Goal: Use online tool/utility: Utilize a website feature to perform a specific function

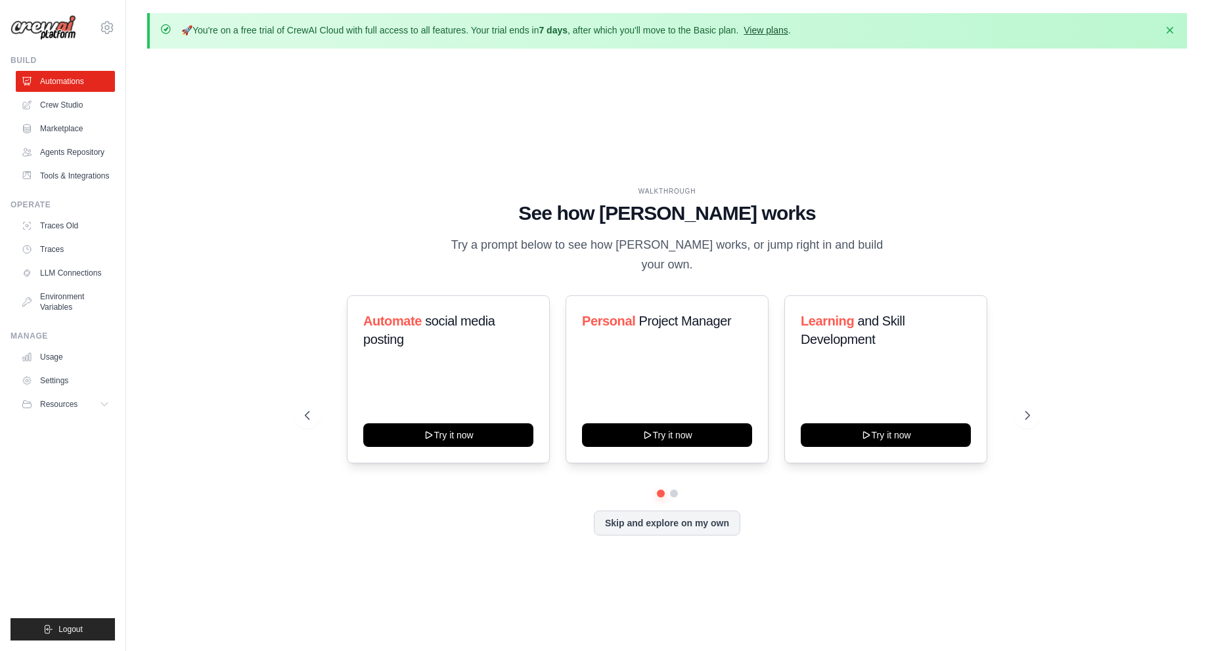
click at [774, 31] on link "View plans" at bounding box center [765, 30] width 44 height 11
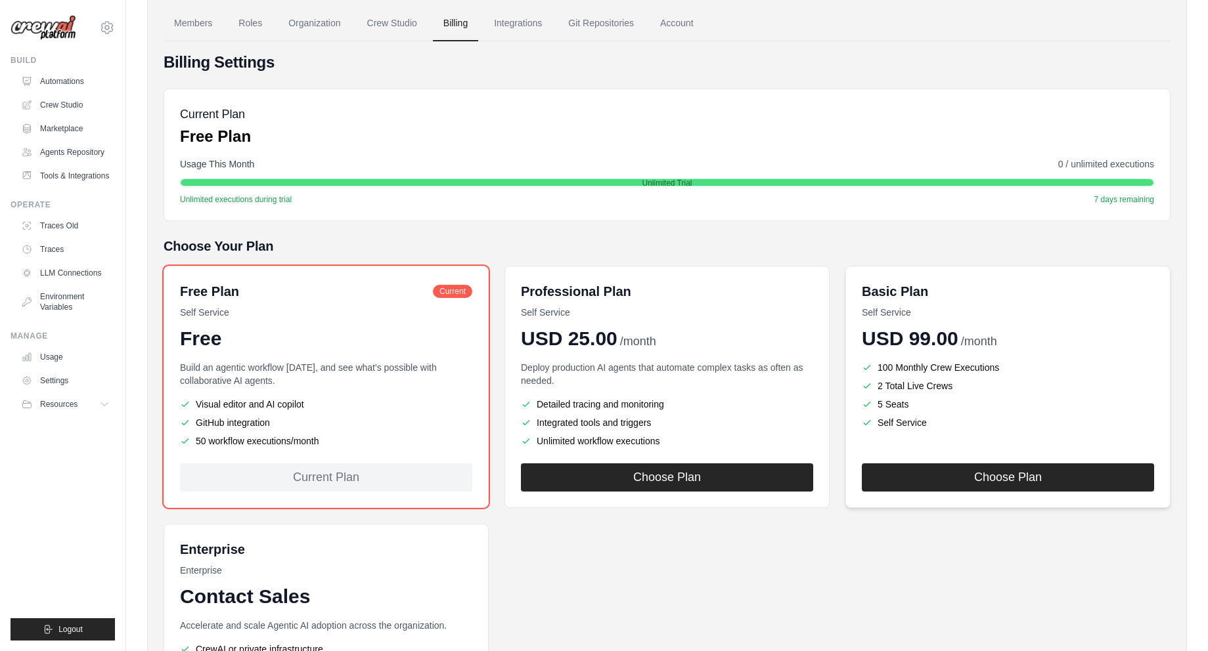
scroll to position [131, 0]
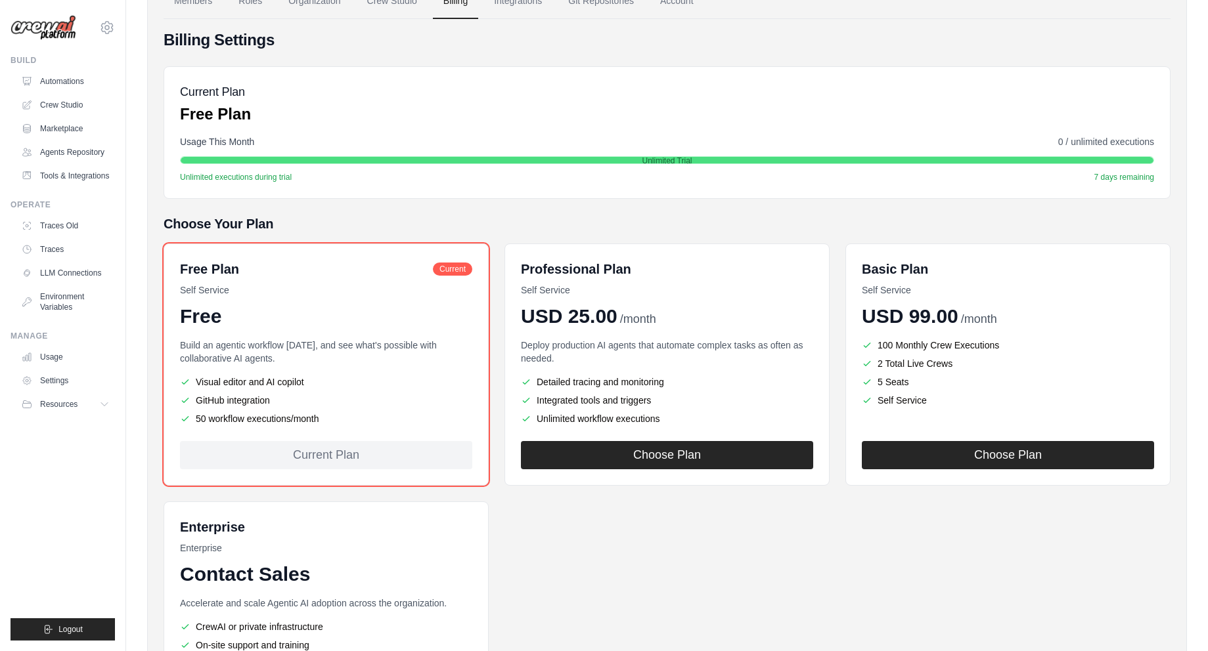
drag, startPoint x: 194, startPoint y: 421, endPoint x: 318, endPoint y: 418, distance: 124.1
click at [318, 418] on li "50 workflow executions/month" at bounding box center [326, 418] width 292 height 13
click at [496, 447] on div "Free Plan Current Self Service Free Build an agentic workflow today, and see wh…" at bounding box center [667, 489] width 1007 height 490
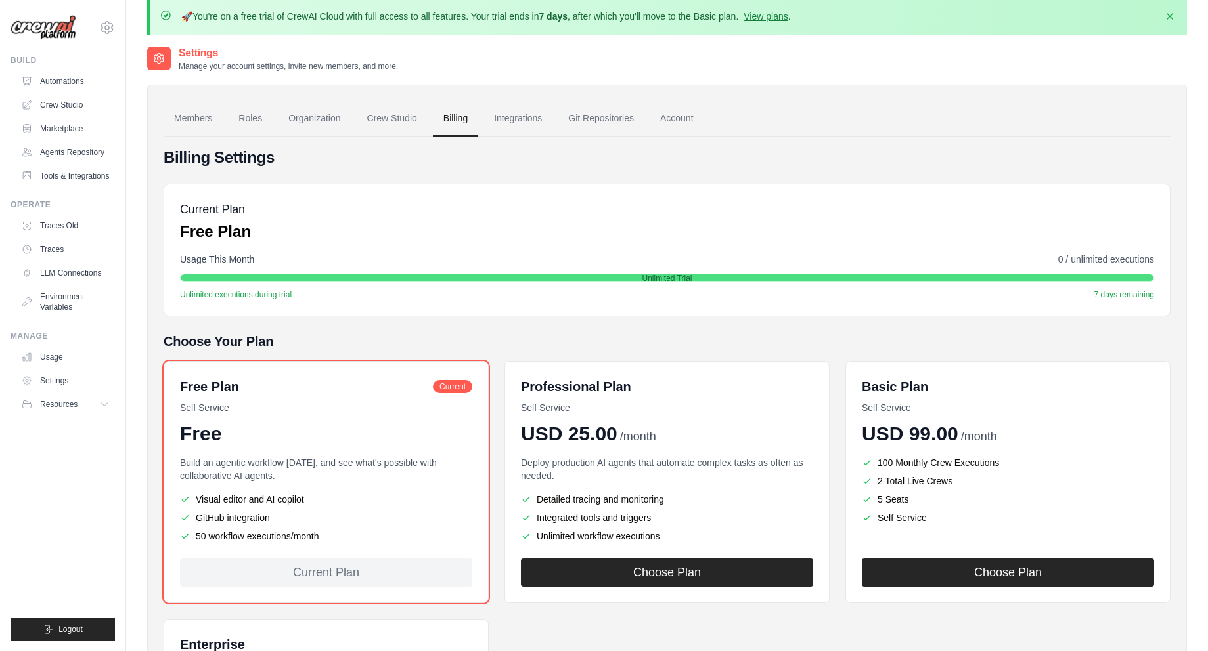
scroll to position [0, 0]
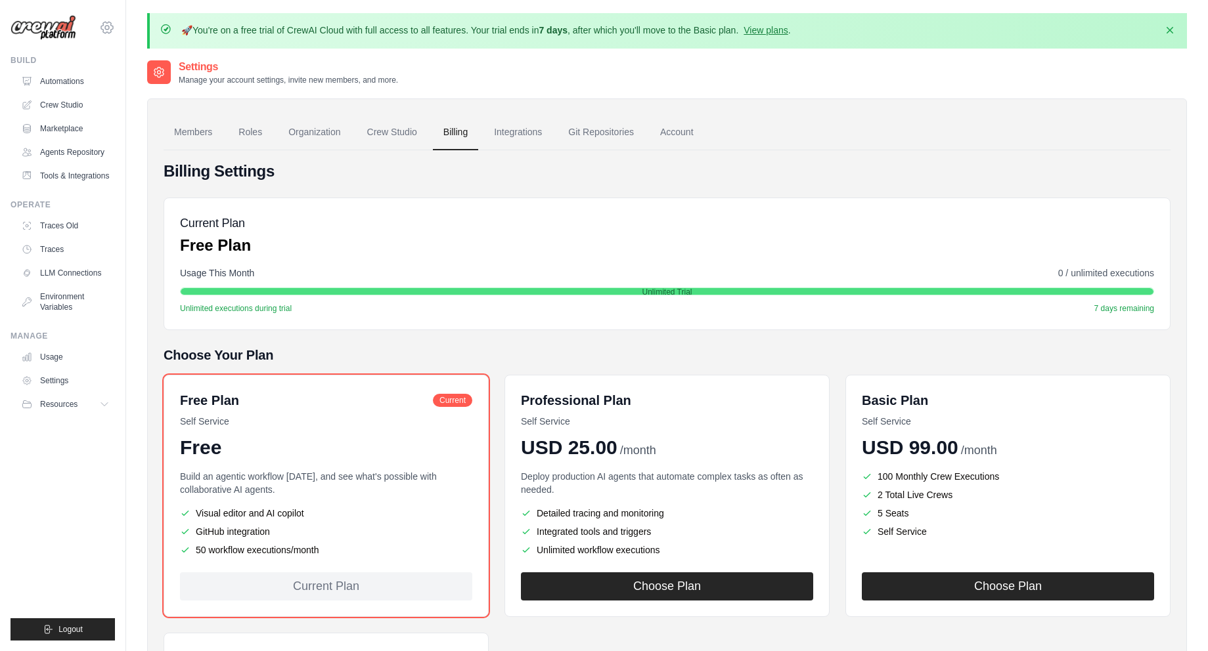
click at [97, 28] on div "artemdmail@gmail.com Settings" at bounding box center [63, 21] width 104 height 42
click at [102, 27] on icon at bounding box center [107, 28] width 16 height 16
click at [158, 83] on span "Settings" at bounding box center [163, 81] width 104 height 13
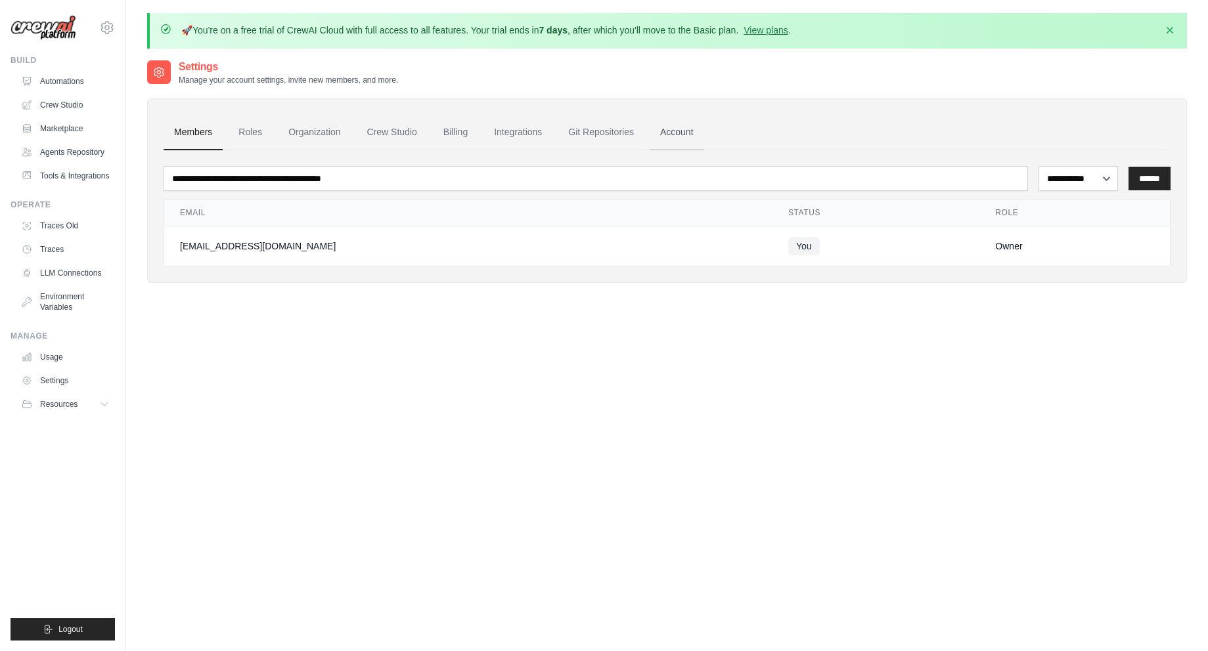
click at [682, 131] on link "Account" at bounding box center [676, 132] width 55 height 35
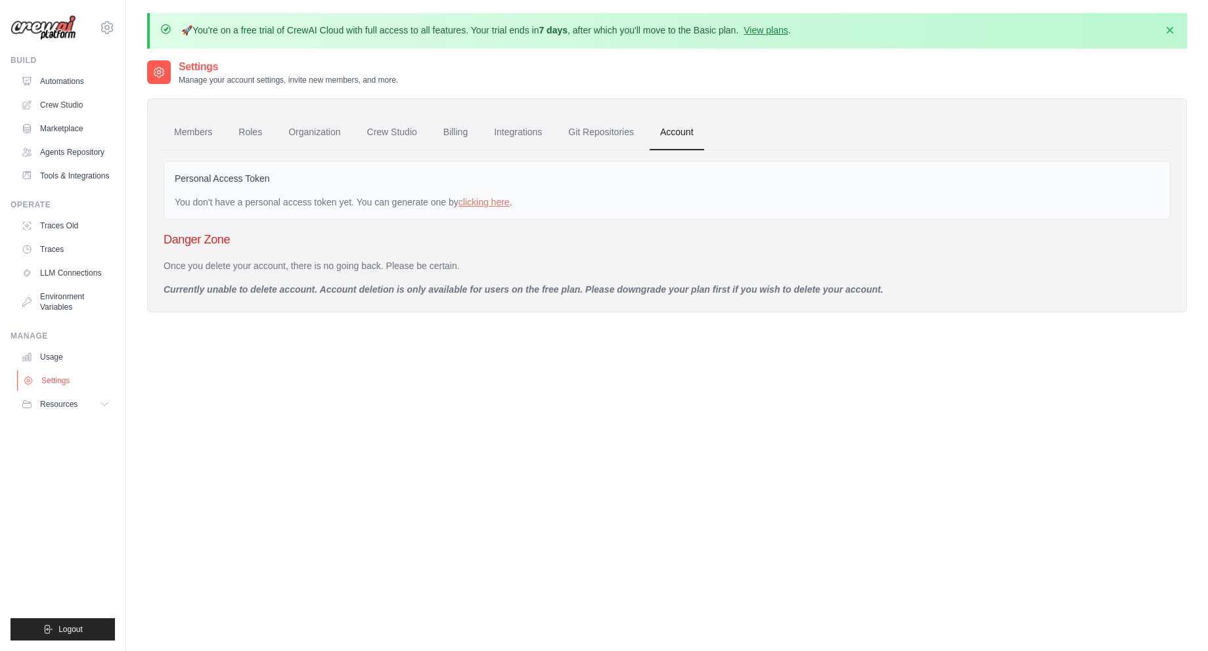
click at [60, 377] on link "Settings" at bounding box center [66, 380] width 99 height 21
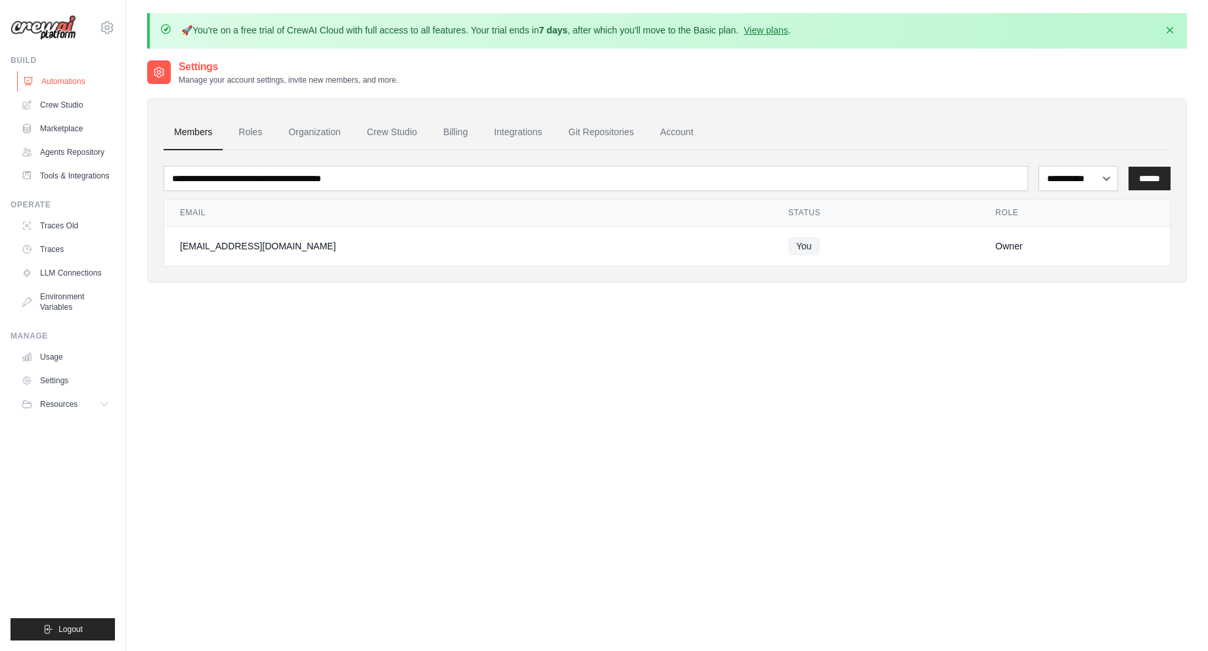
click at [66, 87] on link "Automations" at bounding box center [66, 81] width 99 height 21
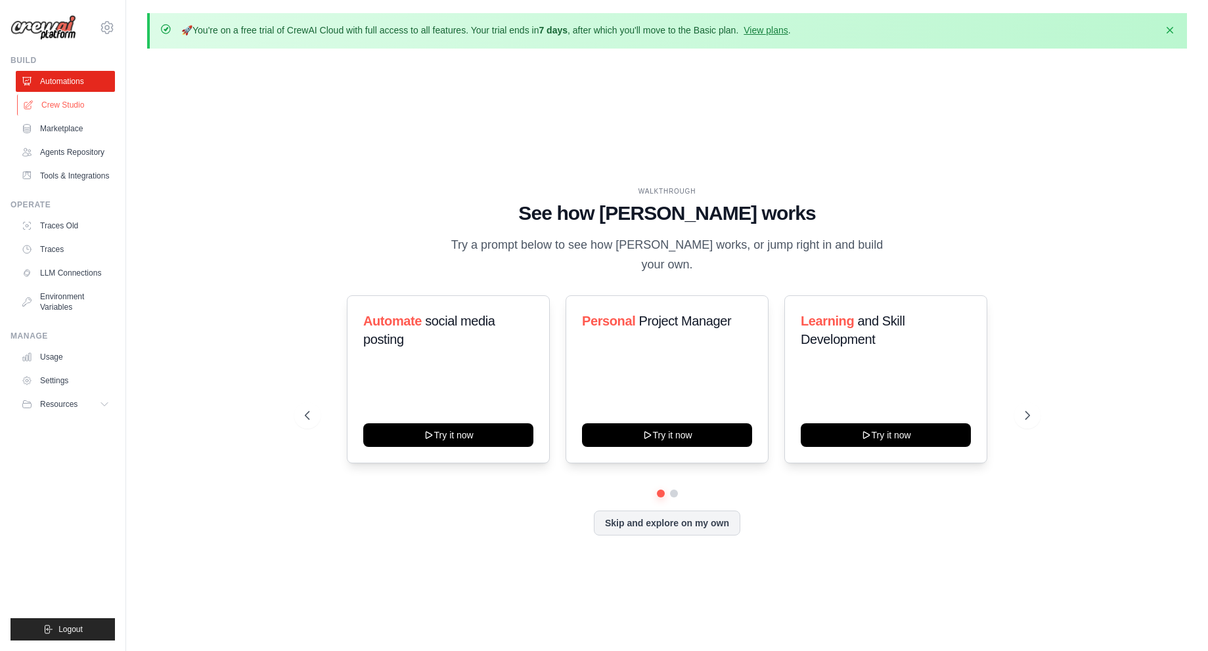
click at [59, 109] on link "Crew Studio" at bounding box center [66, 105] width 99 height 21
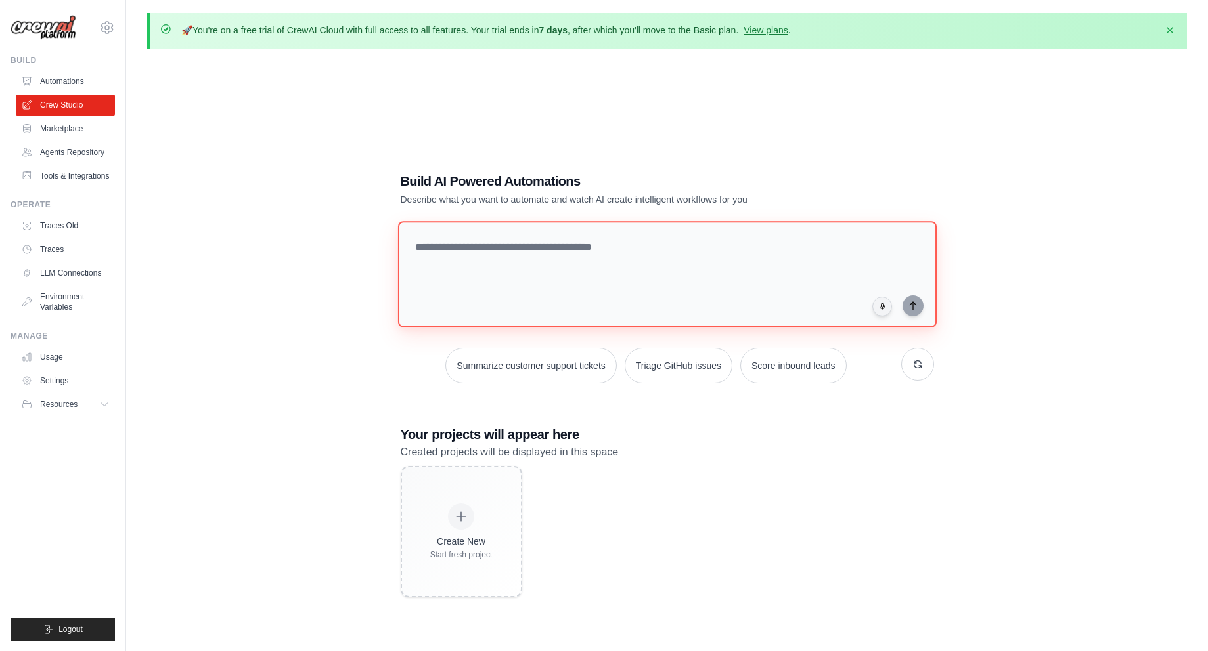
click at [653, 256] on textarea at bounding box center [666, 274] width 538 height 106
type textarea "*"
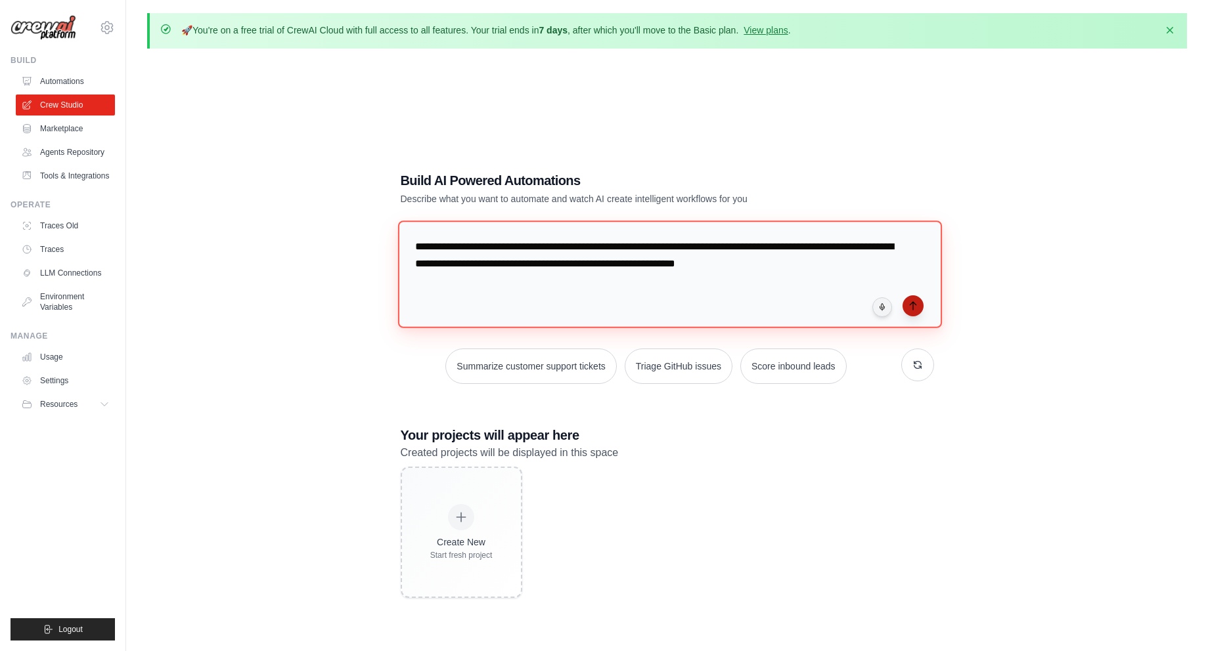
type textarea "**********"
click at [919, 306] on button "submit" at bounding box center [912, 305] width 21 height 21
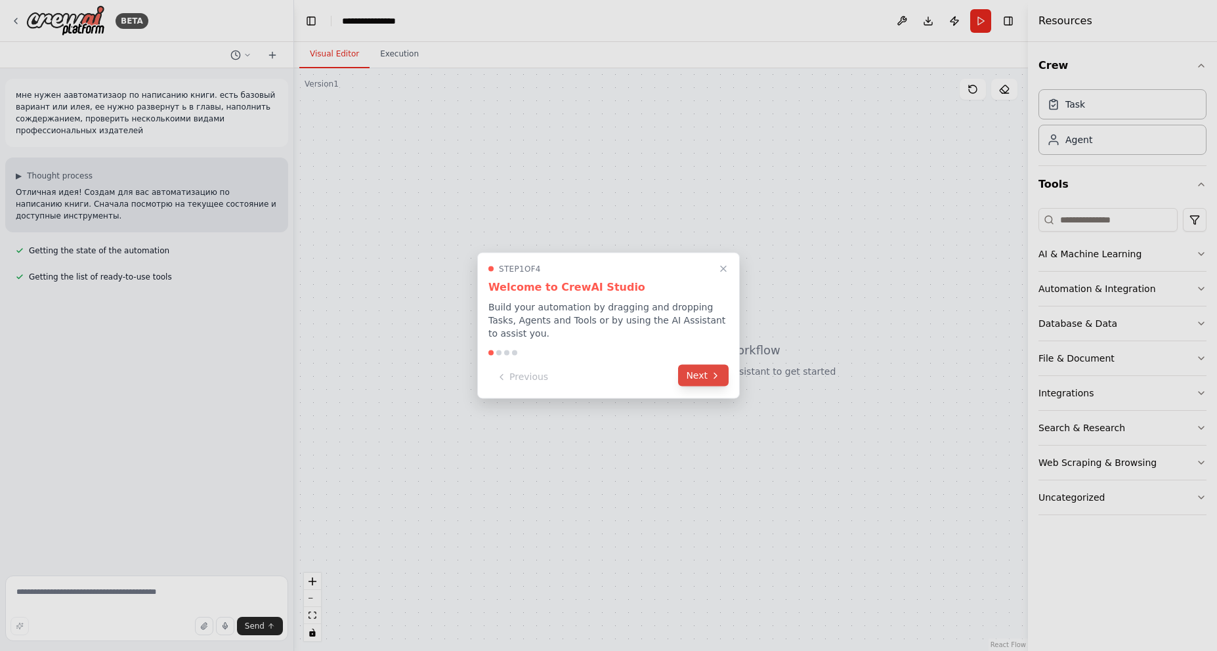
click at [716, 371] on icon at bounding box center [715, 375] width 11 height 11
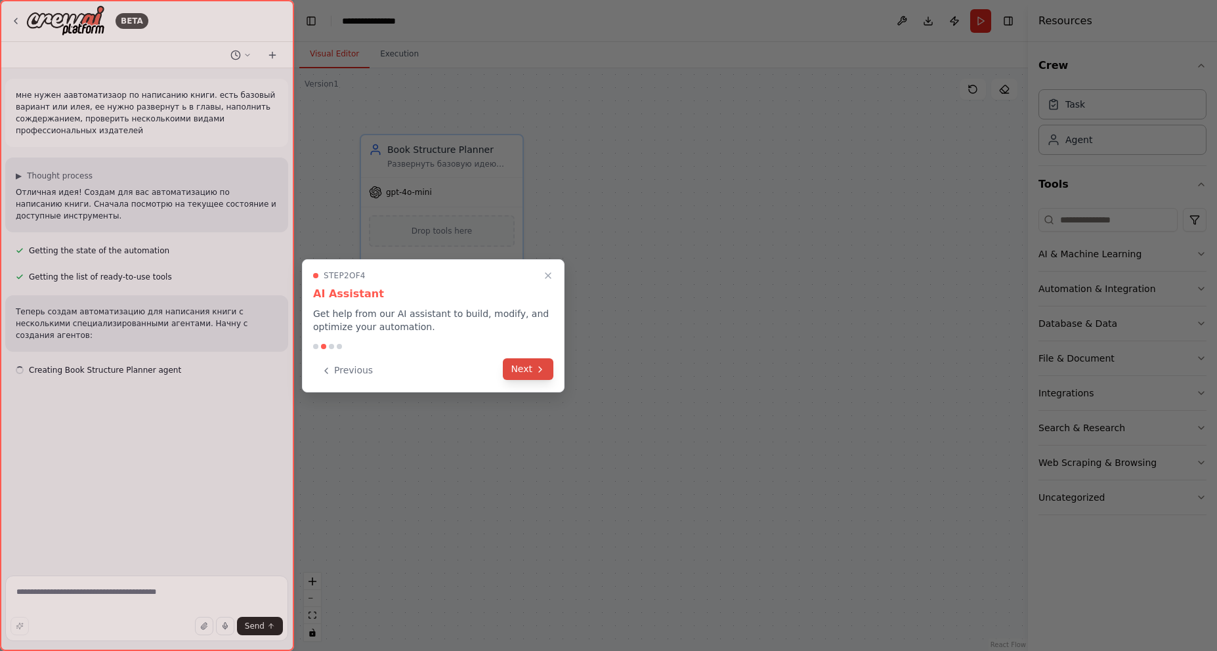
click at [526, 364] on button "Next" at bounding box center [528, 370] width 51 height 22
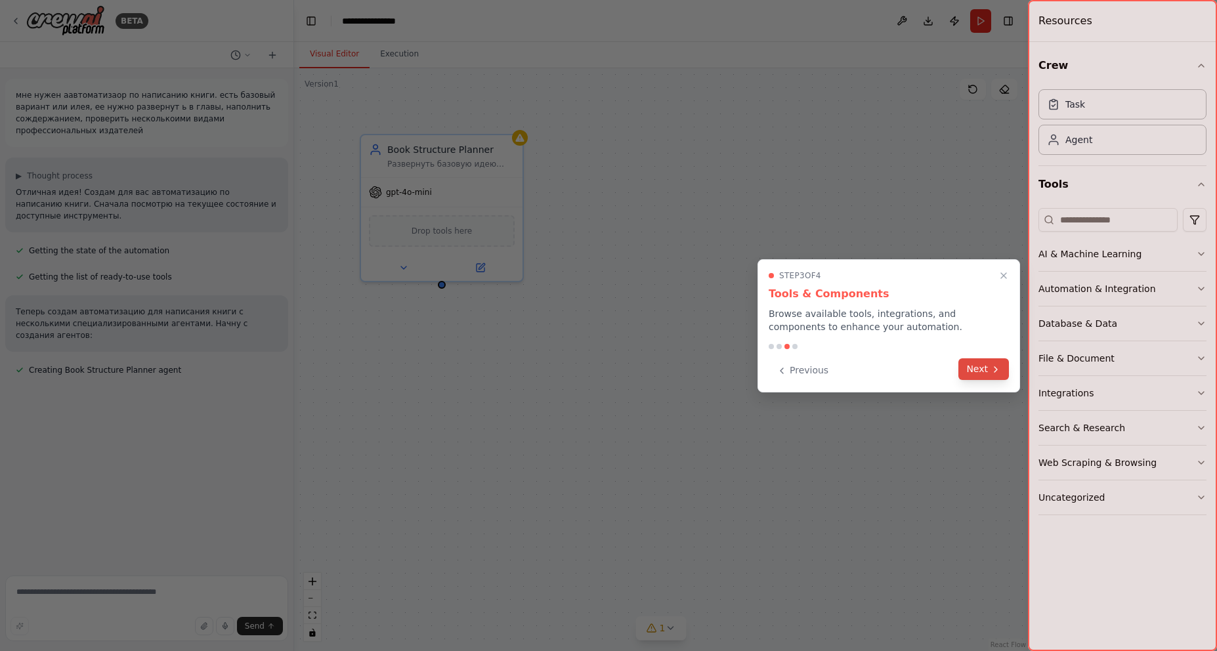
click at [988, 374] on button "Next" at bounding box center [984, 370] width 51 height 22
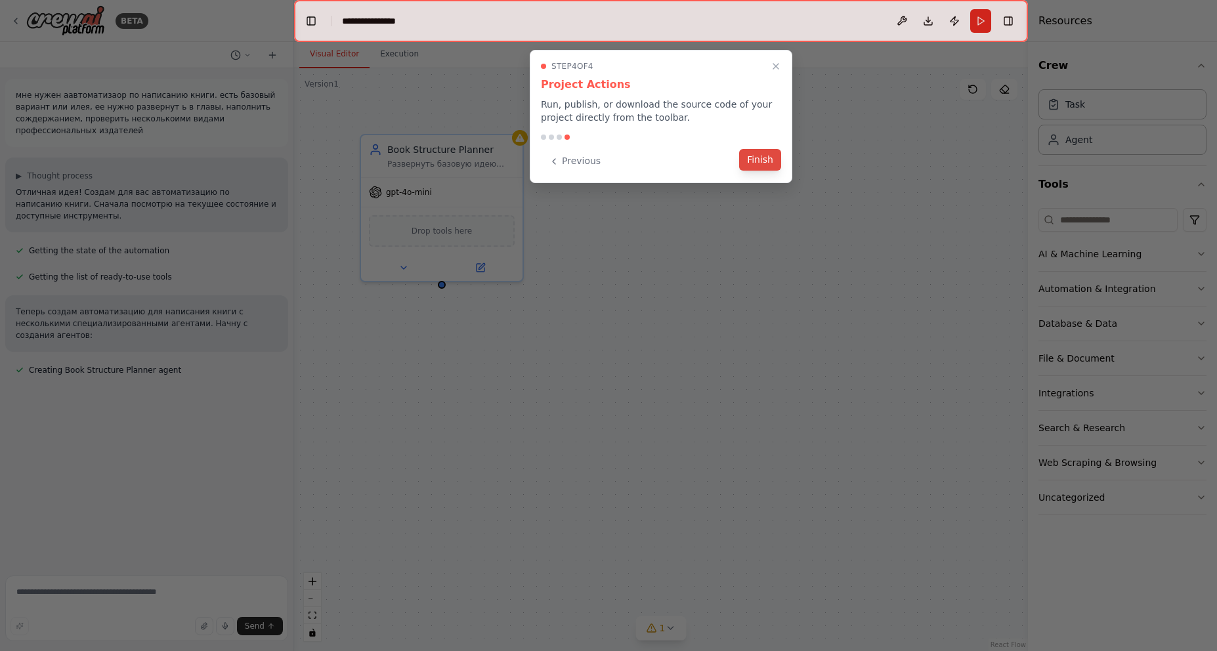
click at [770, 159] on button "Finish" at bounding box center [760, 160] width 42 height 22
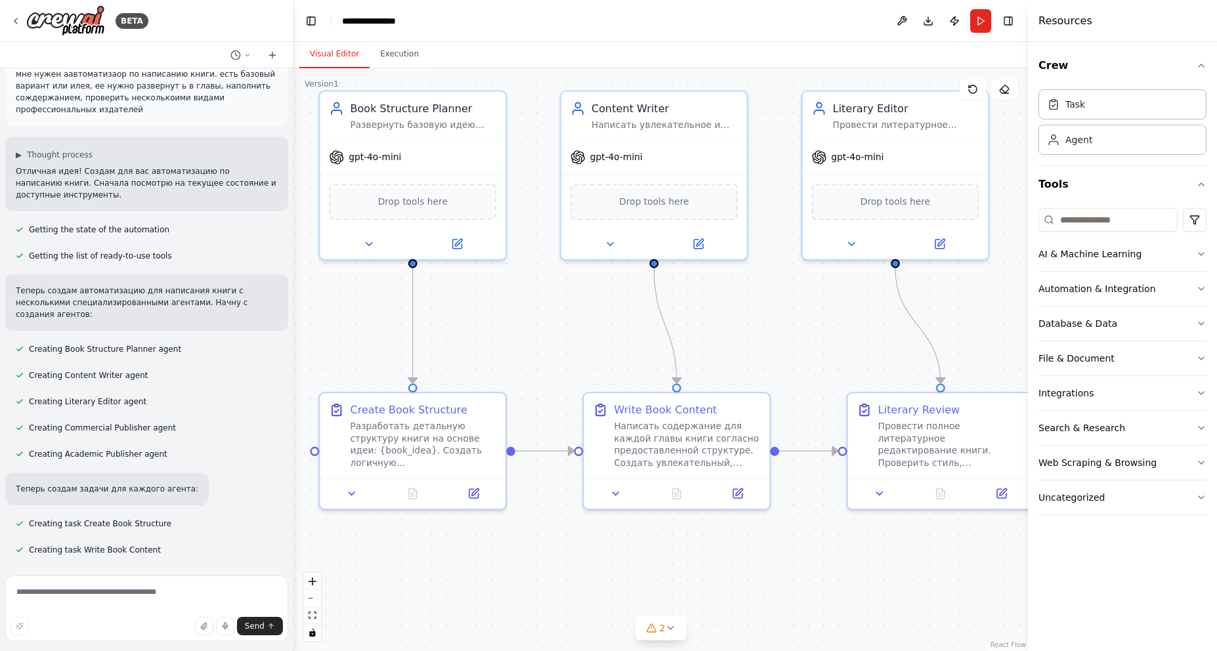
scroll to position [47, 0]
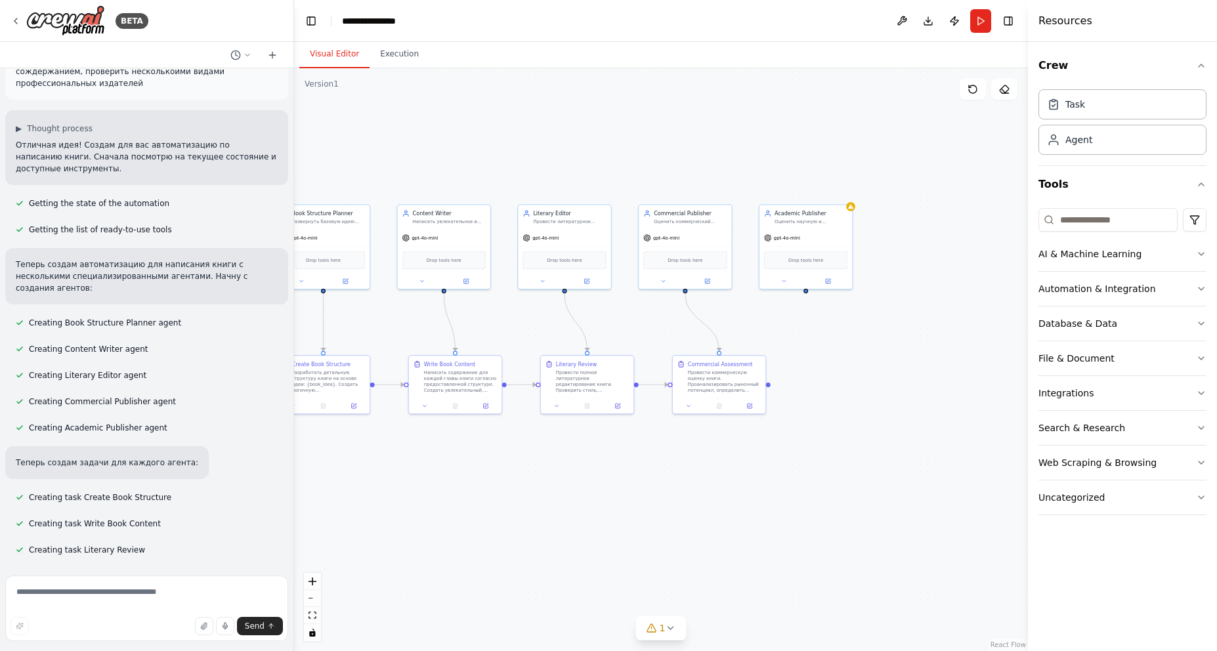
drag, startPoint x: 868, startPoint y: 461, endPoint x: 593, endPoint y: 445, distance: 275.6
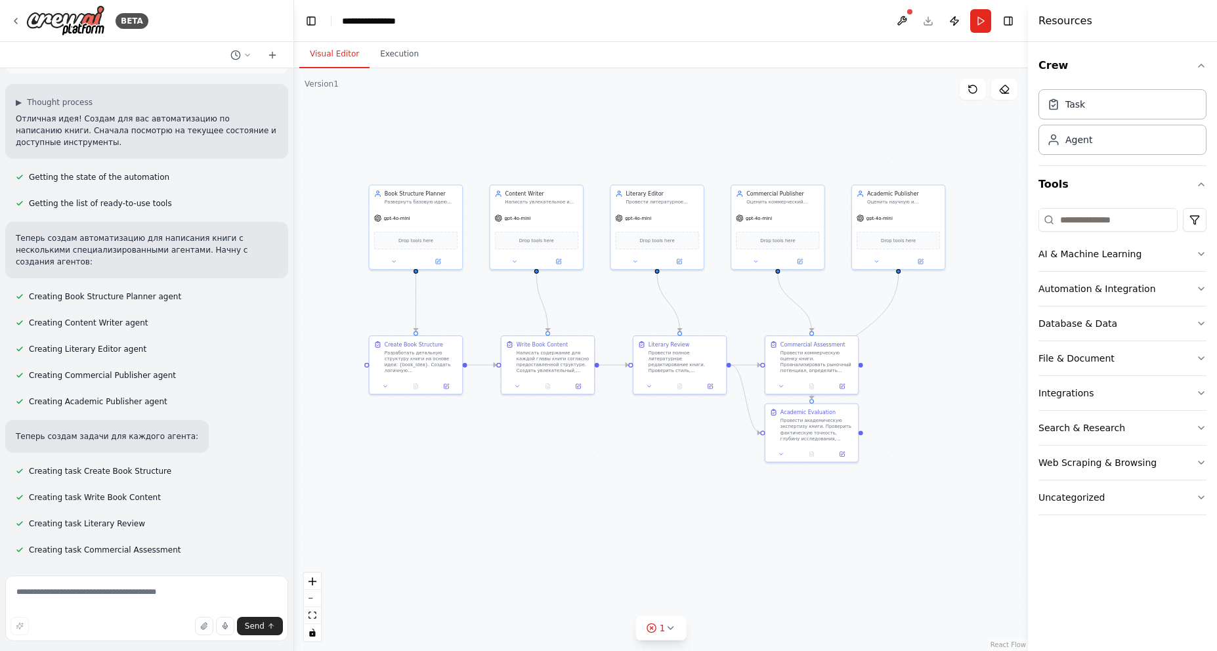
drag, startPoint x: 529, startPoint y: 515, endPoint x: 628, endPoint y: 495, distance: 101.1
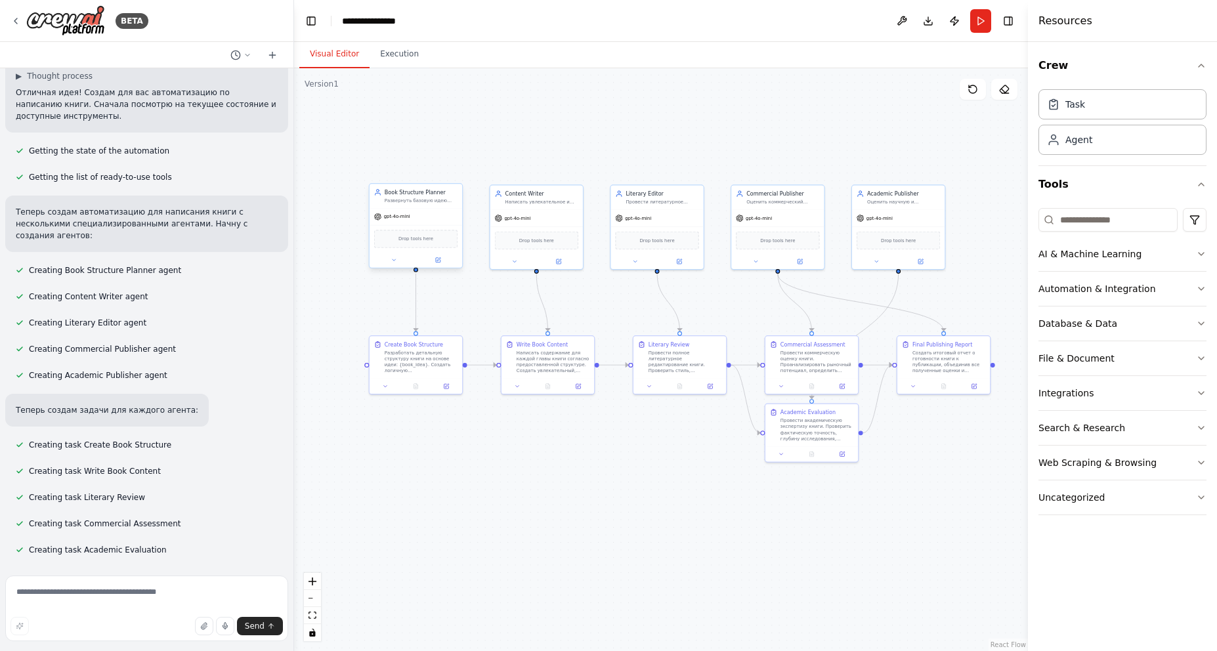
click at [429, 248] on div "Drop tools here" at bounding box center [416, 239] width 84 height 18
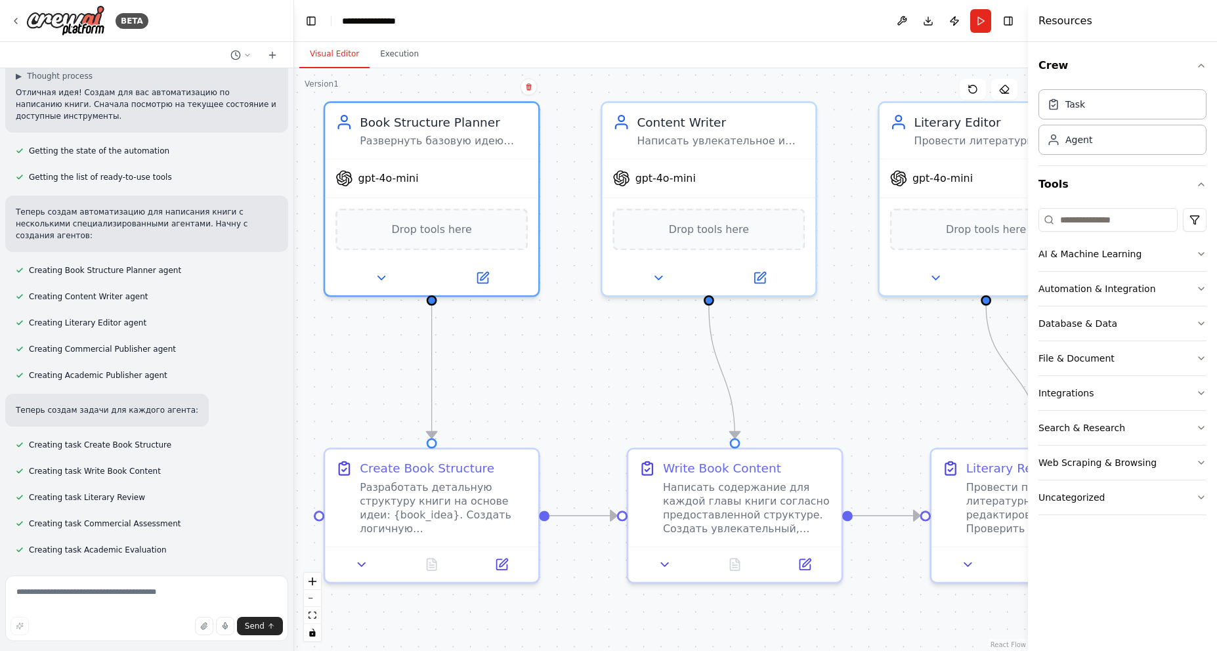
scroll to position [169, 0]
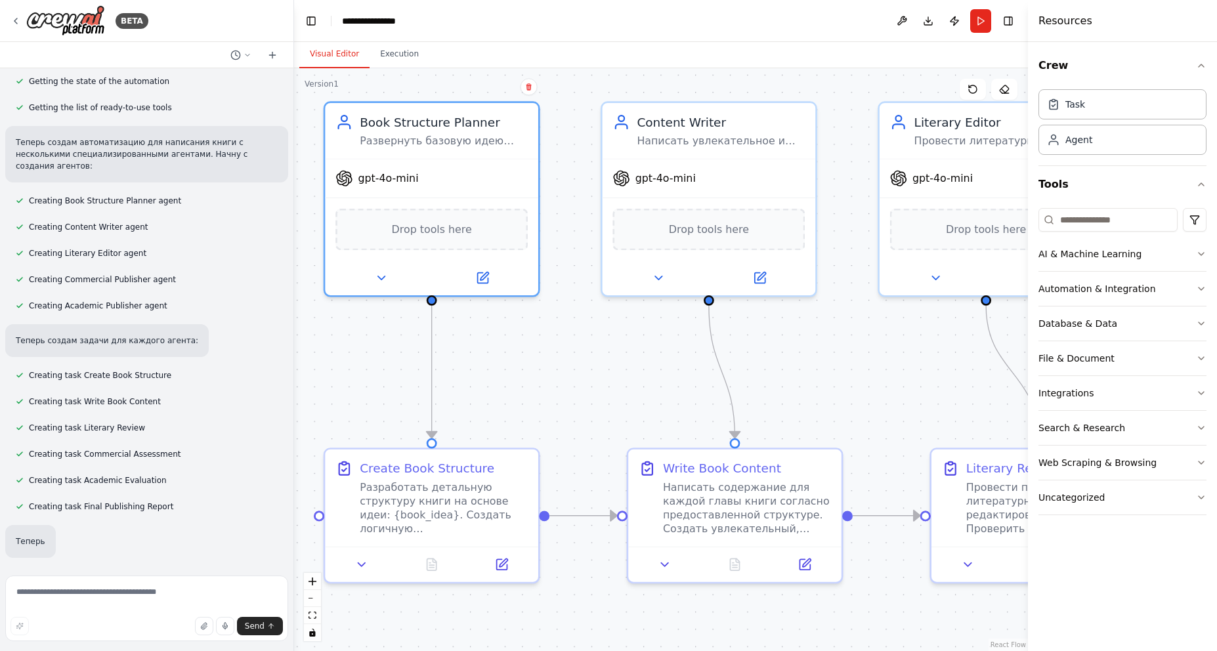
drag, startPoint x: 500, startPoint y: 236, endPoint x: 577, endPoint y: 360, distance: 145.4
click at [581, 362] on div ".deletable-edge-delete-btn { width: 20px; height: 20px; border: 0px solid #ffff…" at bounding box center [661, 359] width 734 height 583
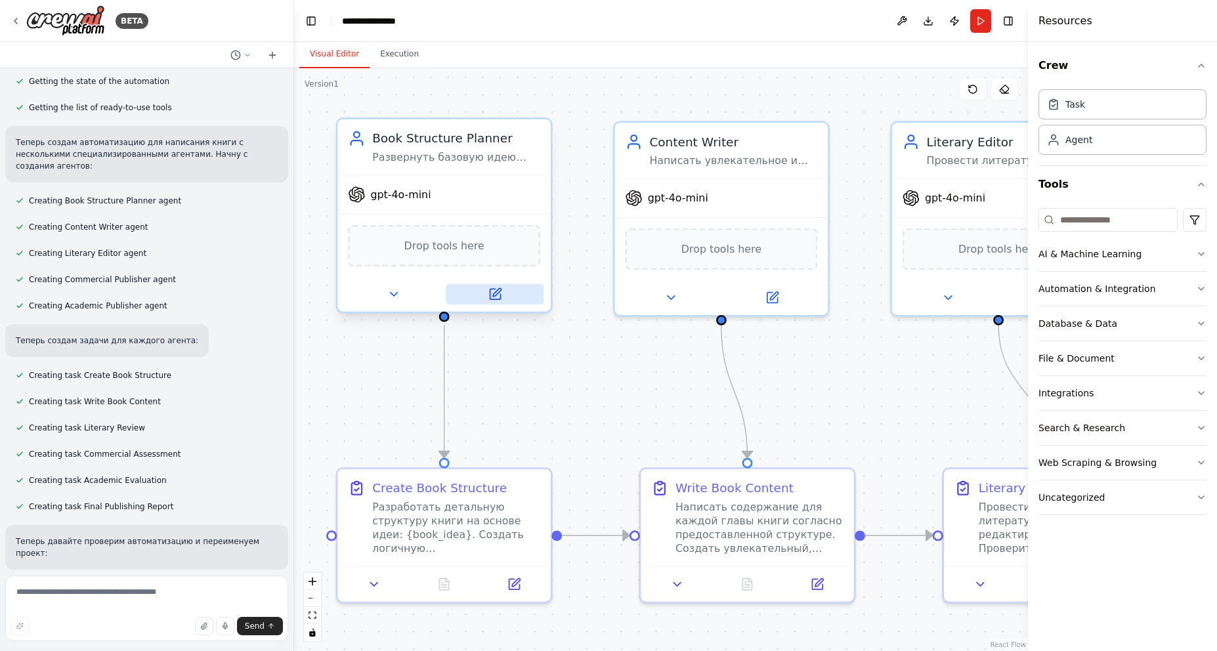
click at [504, 301] on button at bounding box center [495, 294] width 98 height 21
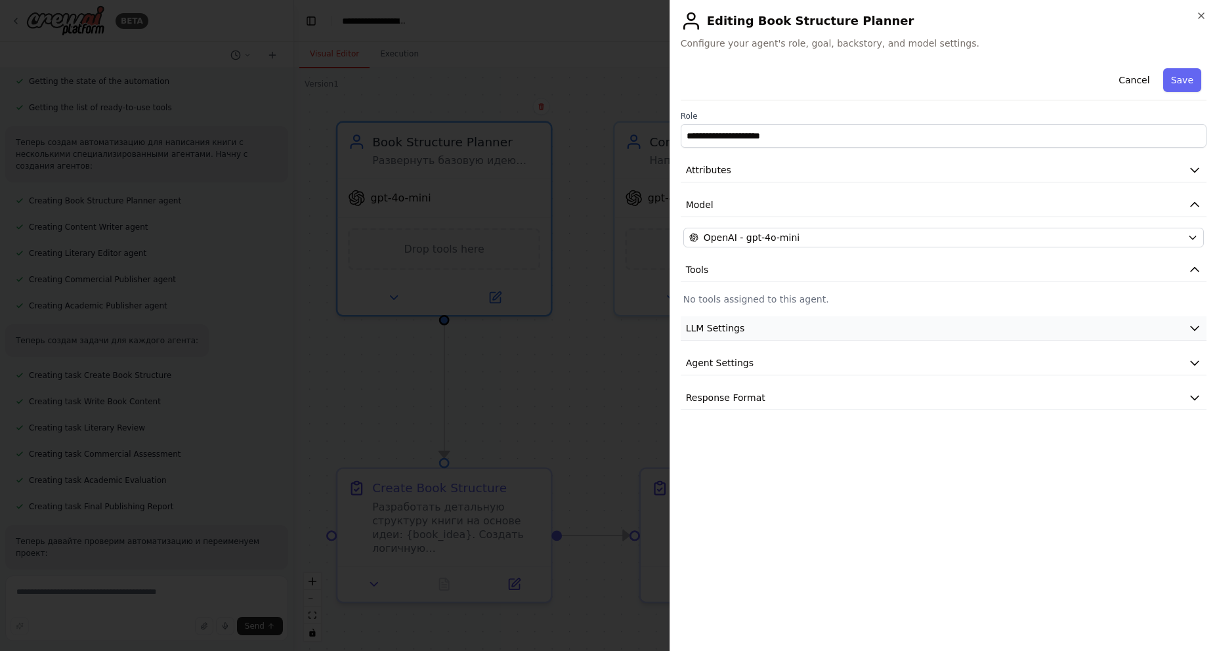
scroll to position [196, 0]
click at [1059, 331] on button "LLM Settings" at bounding box center [944, 329] width 526 height 24
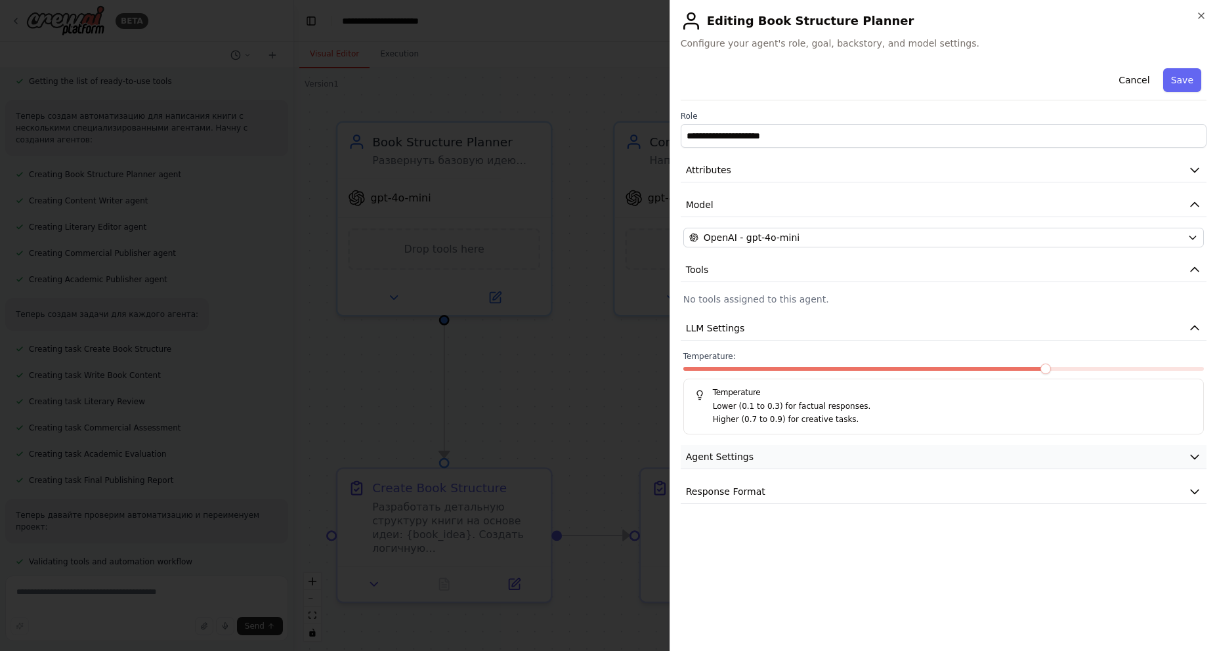
click at [865, 455] on button "Agent Settings" at bounding box center [944, 457] width 526 height 24
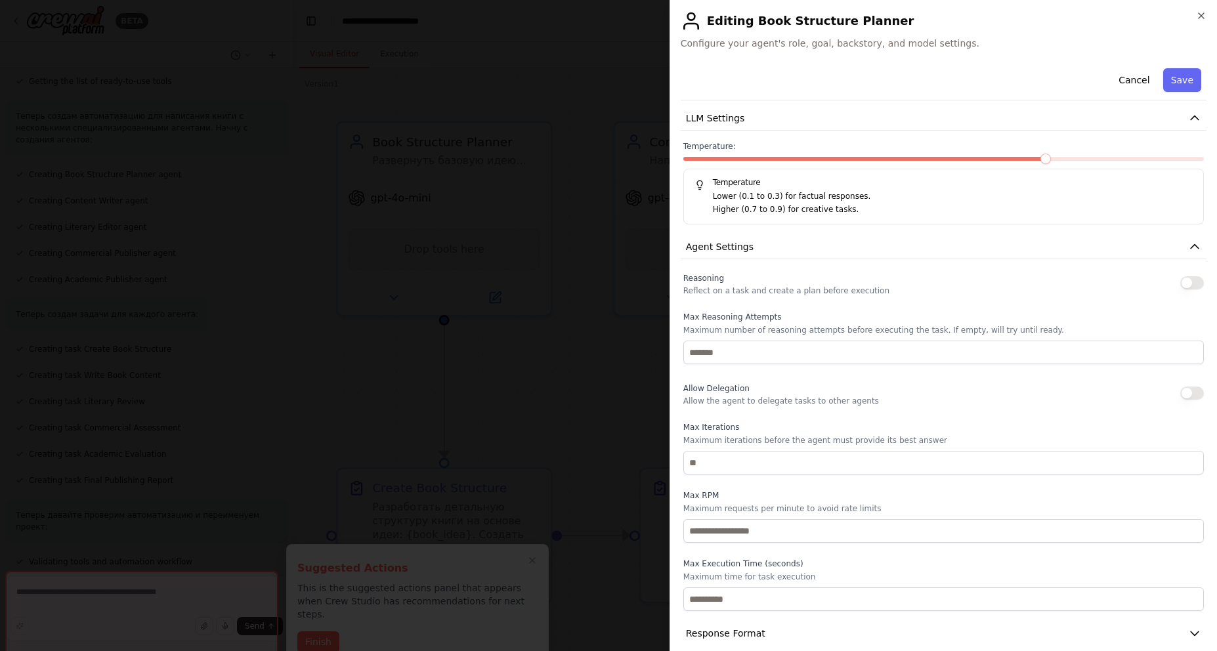
scroll to position [226, 0]
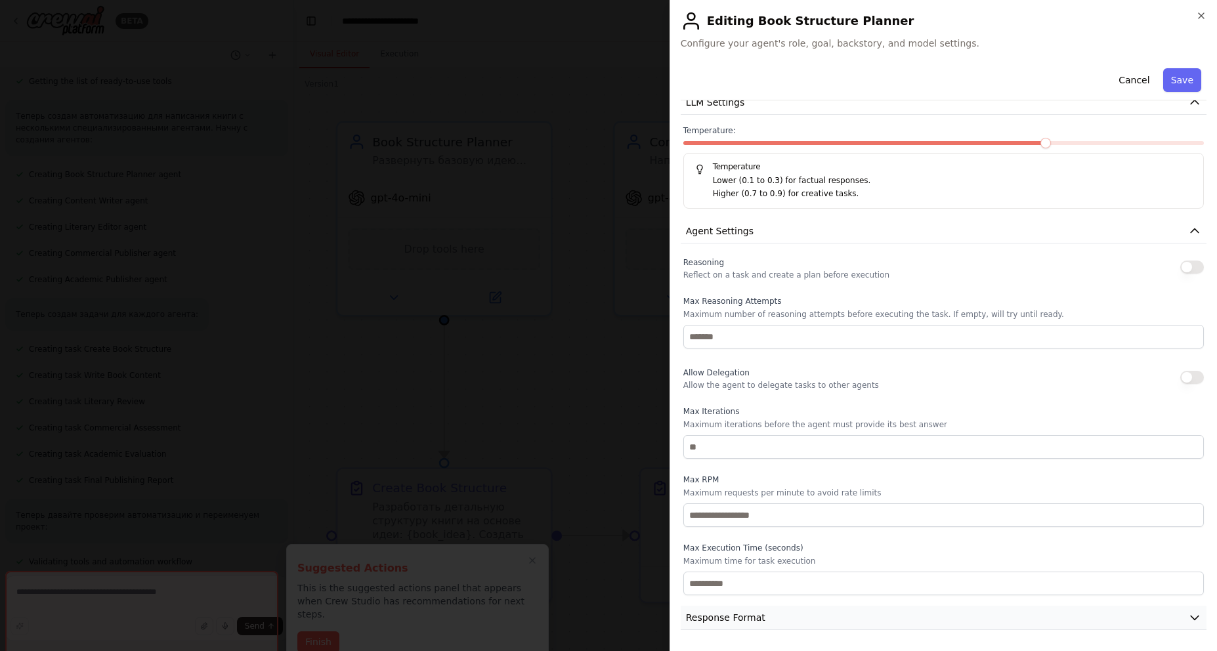
click at [851, 620] on button "Response Format" at bounding box center [944, 618] width 526 height 24
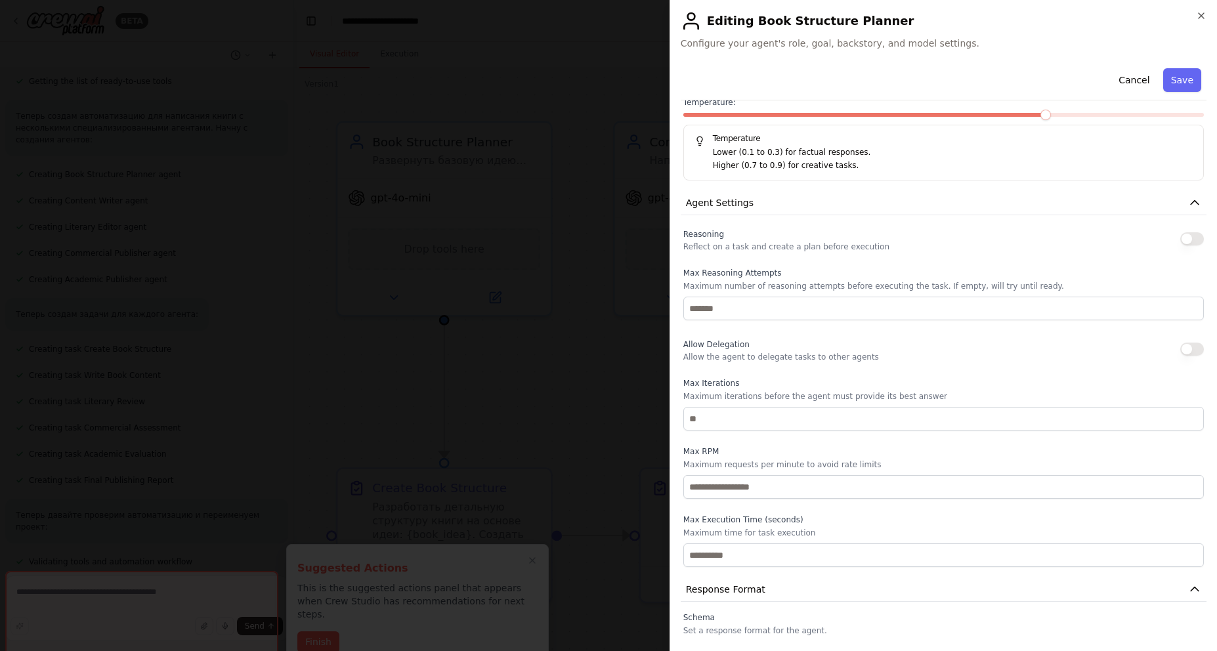
scroll to position [288, 0]
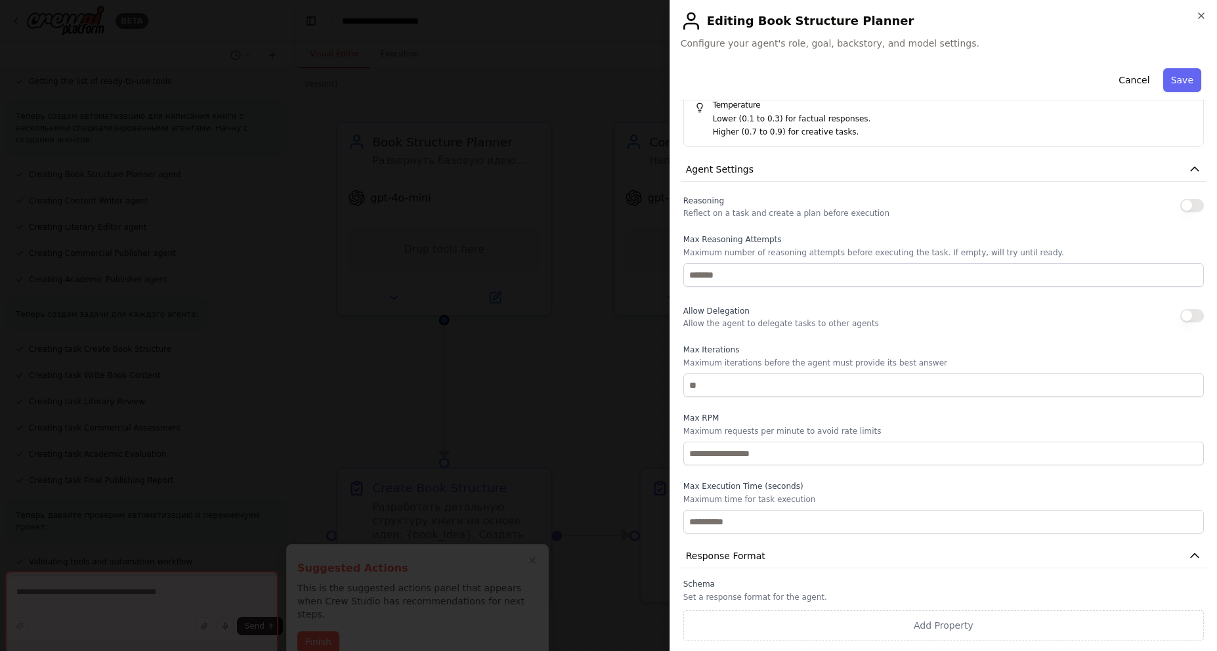
click at [1200, 9] on div "**********" at bounding box center [944, 325] width 548 height 651
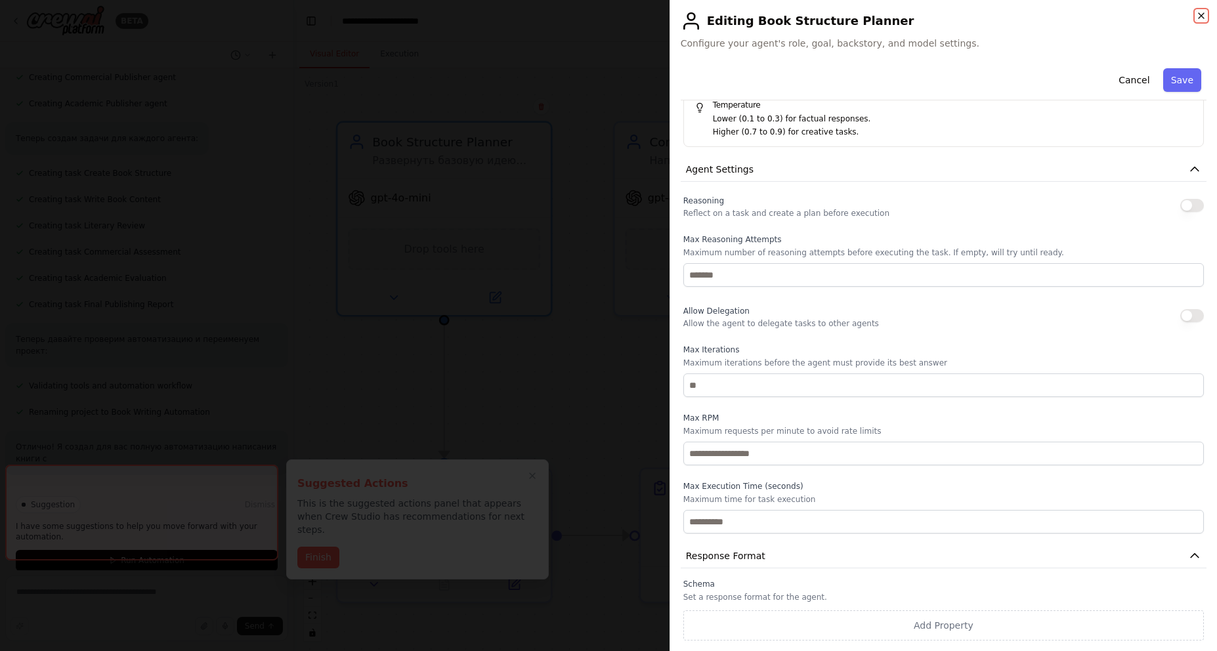
click at [1199, 14] on icon "button" at bounding box center [1201, 16] width 11 height 11
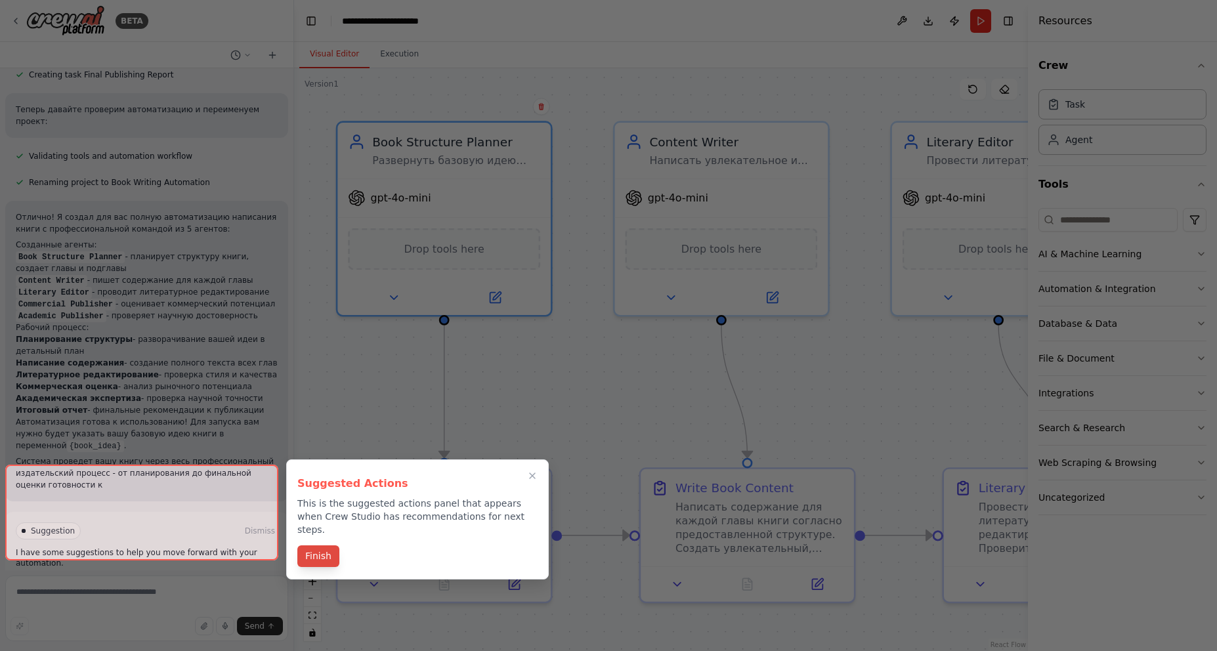
scroll to position [613, 0]
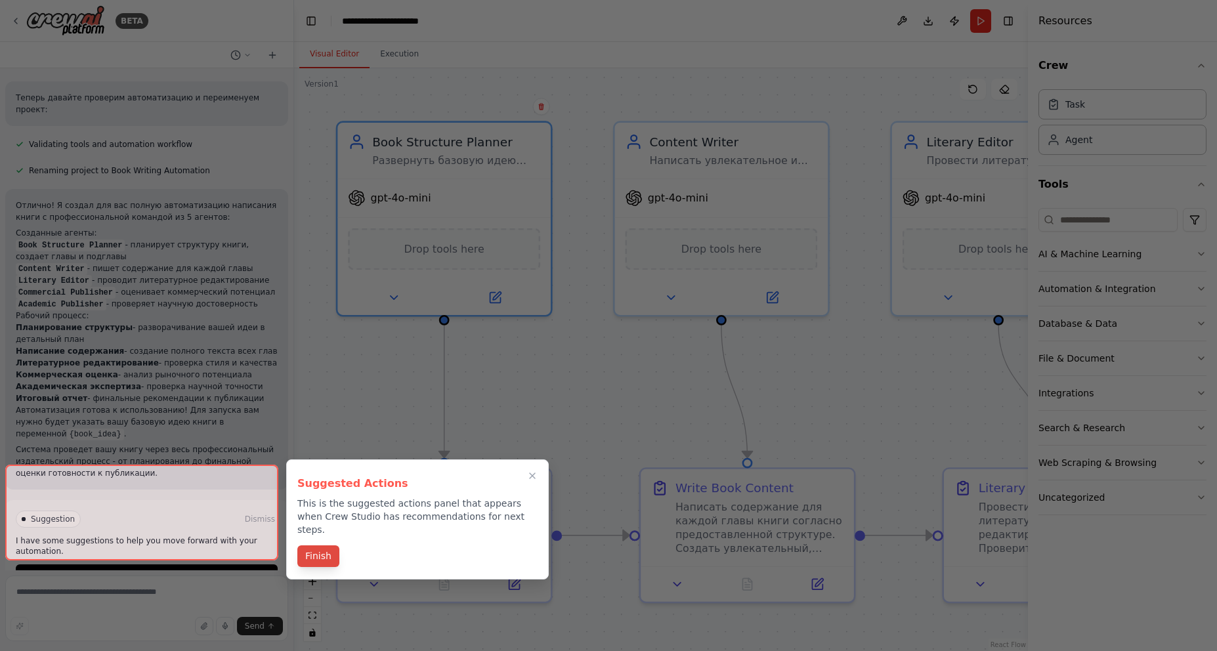
click at [326, 546] on button "Finish" at bounding box center [318, 557] width 42 height 22
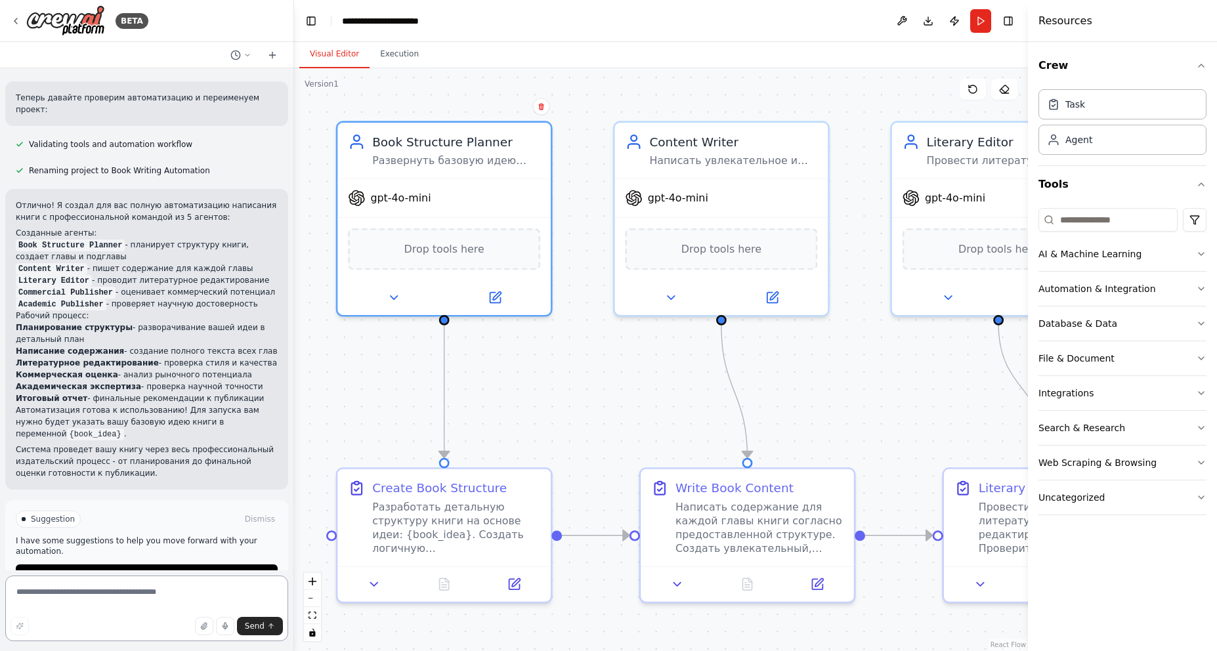
click at [33, 598] on textarea at bounding box center [146, 609] width 283 height 66
paste textarea "**********"
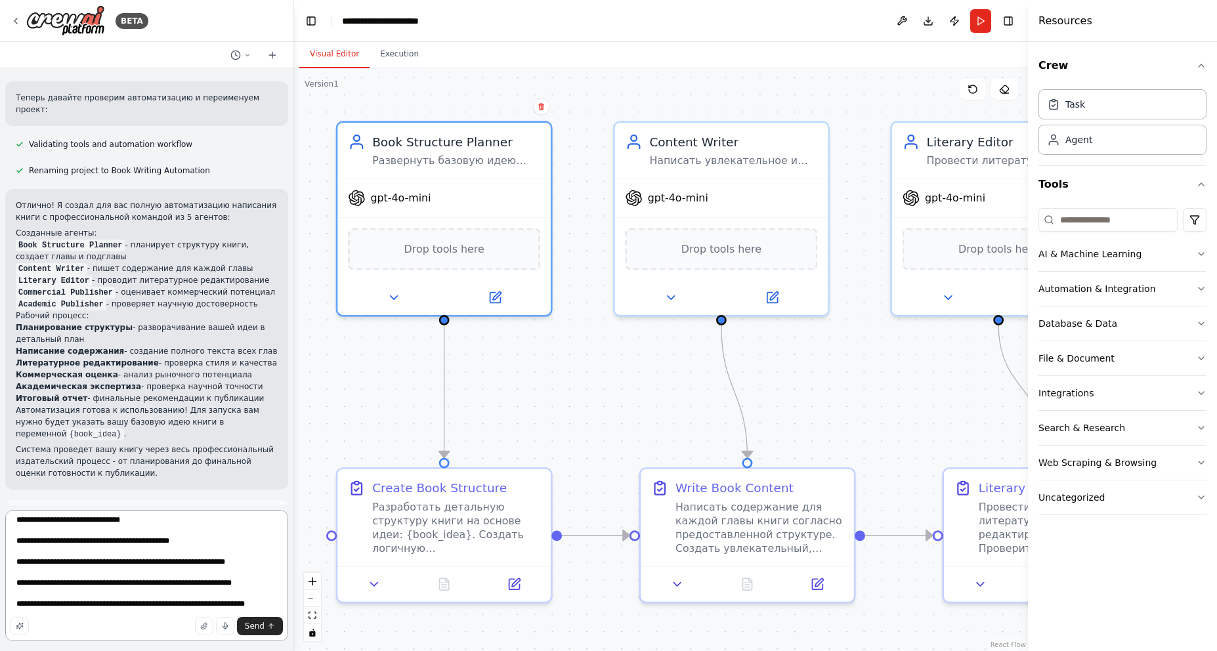
type textarea "**********"
click at [262, 626] on span "Send" at bounding box center [255, 626] width 20 height 11
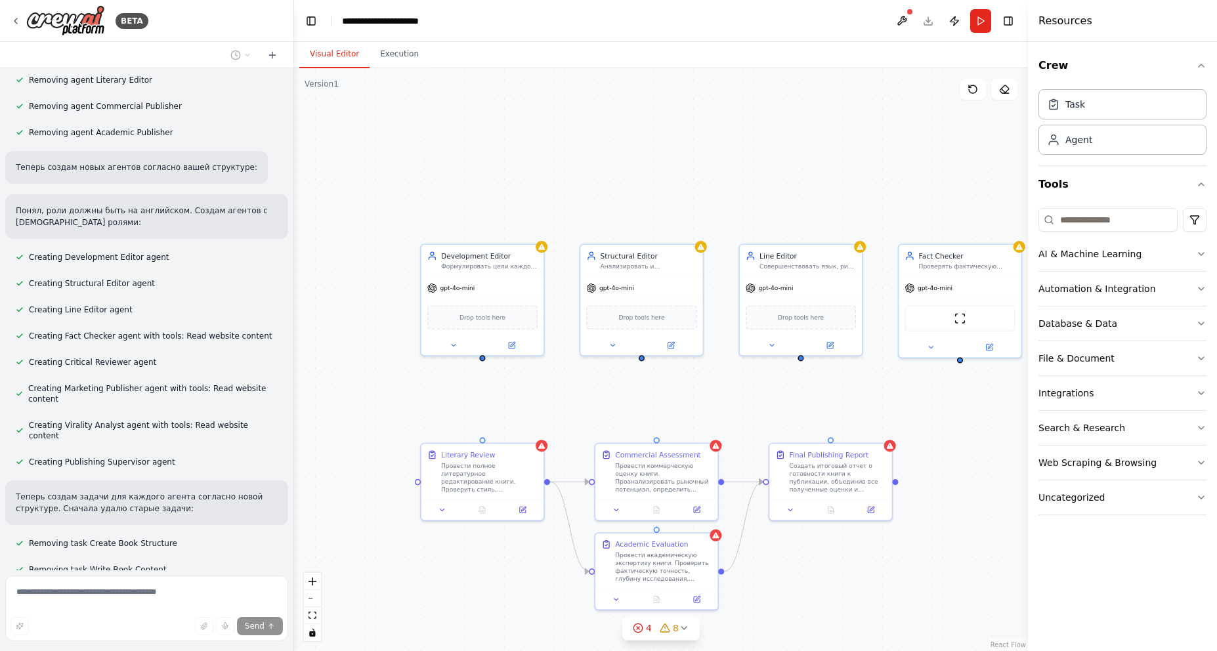
scroll to position [1544, 0]
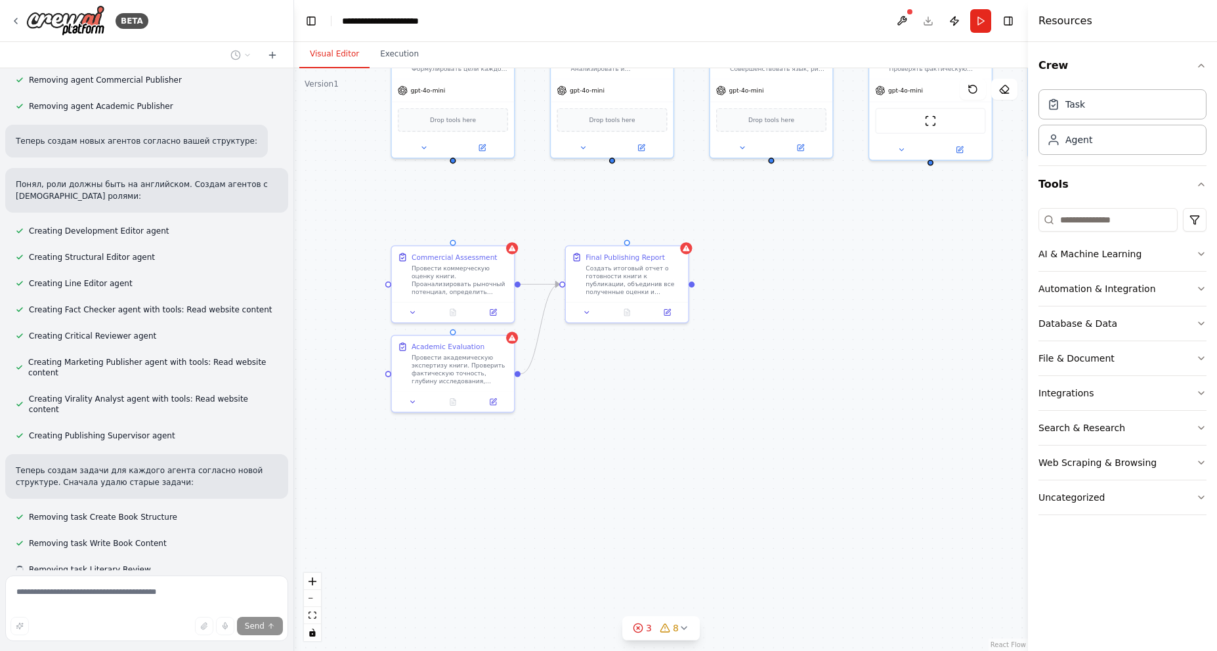
drag, startPoint x: 953, startPoint y: 553, endPoint x: 923, endPoint y: 355, distance: 199.8
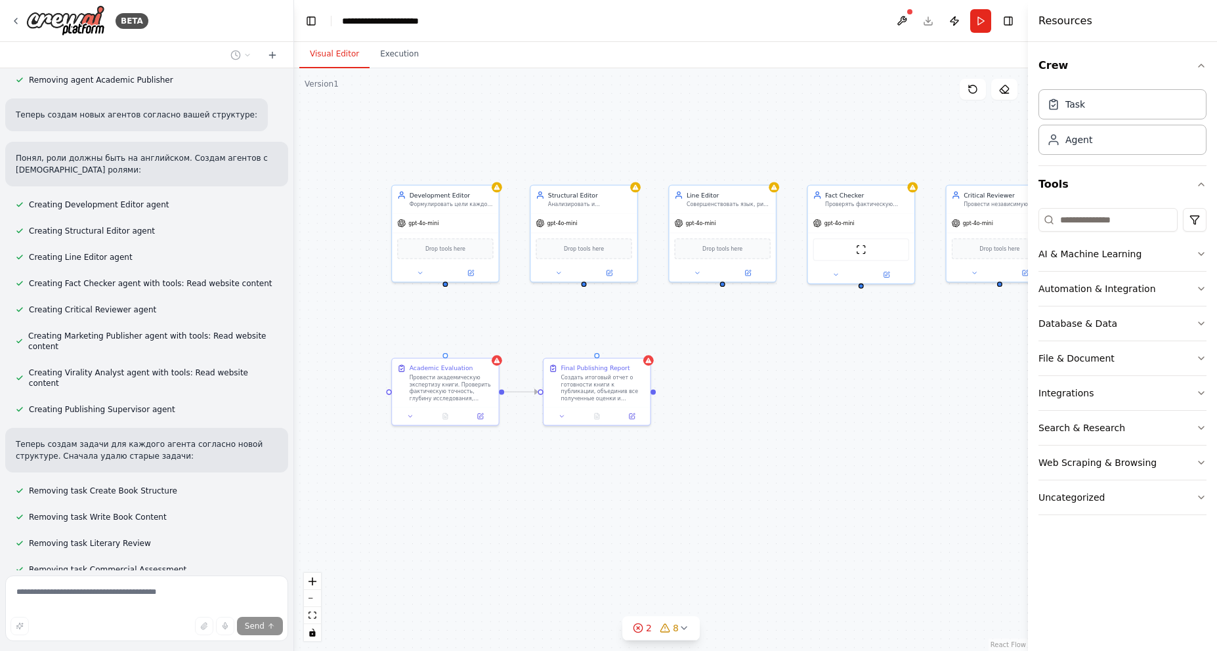
scroll to position [1597, 0]
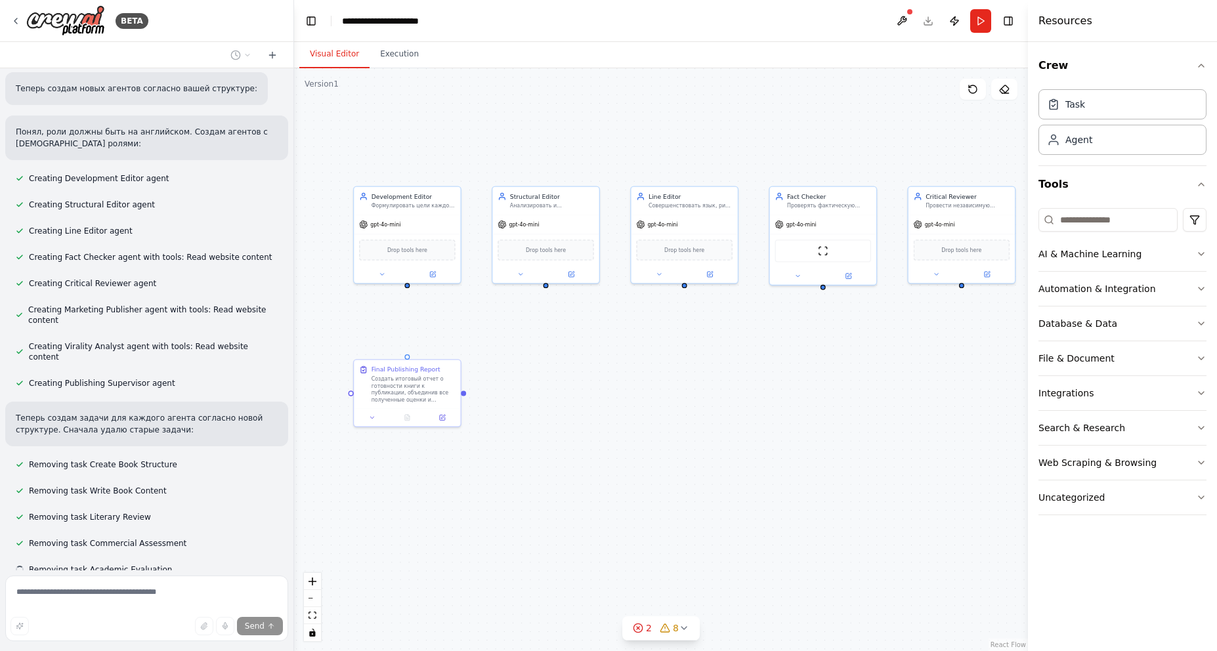
drag, startPoint x: 881, startPoint y: 353, endPoint x: 789, endPoint y: 453, distance: 135.7
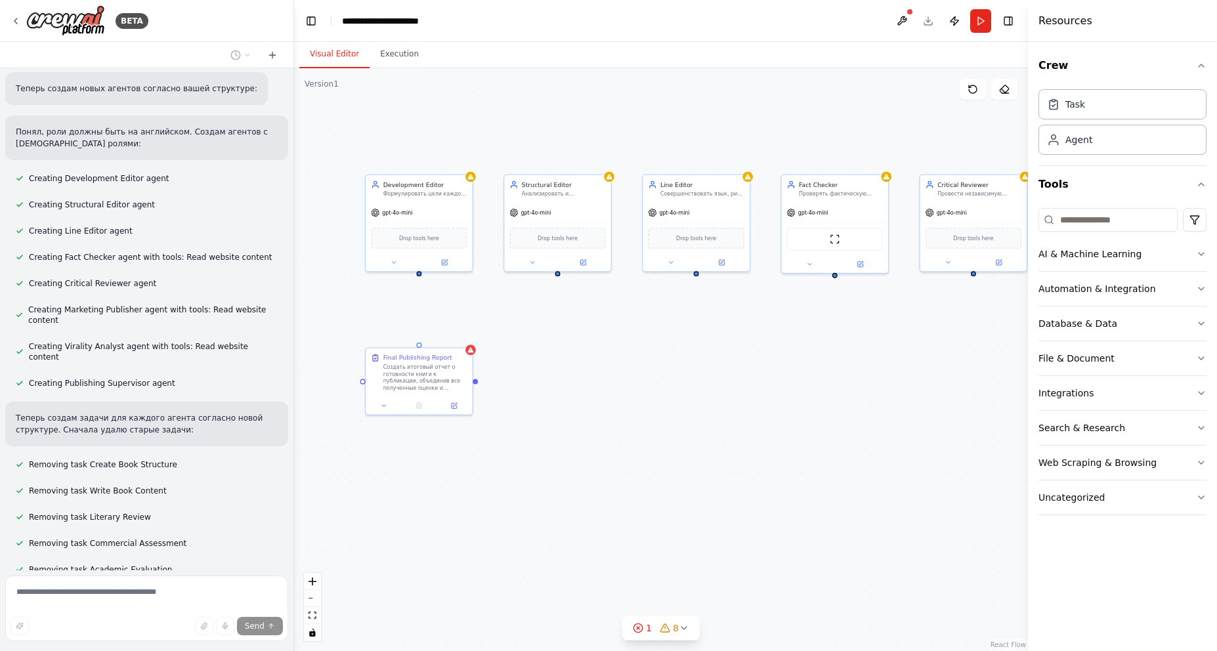
drag, startPoint x: 902, startPoint y: 418, endPoint x: 909, endPoint y: 406, distance: 13.9
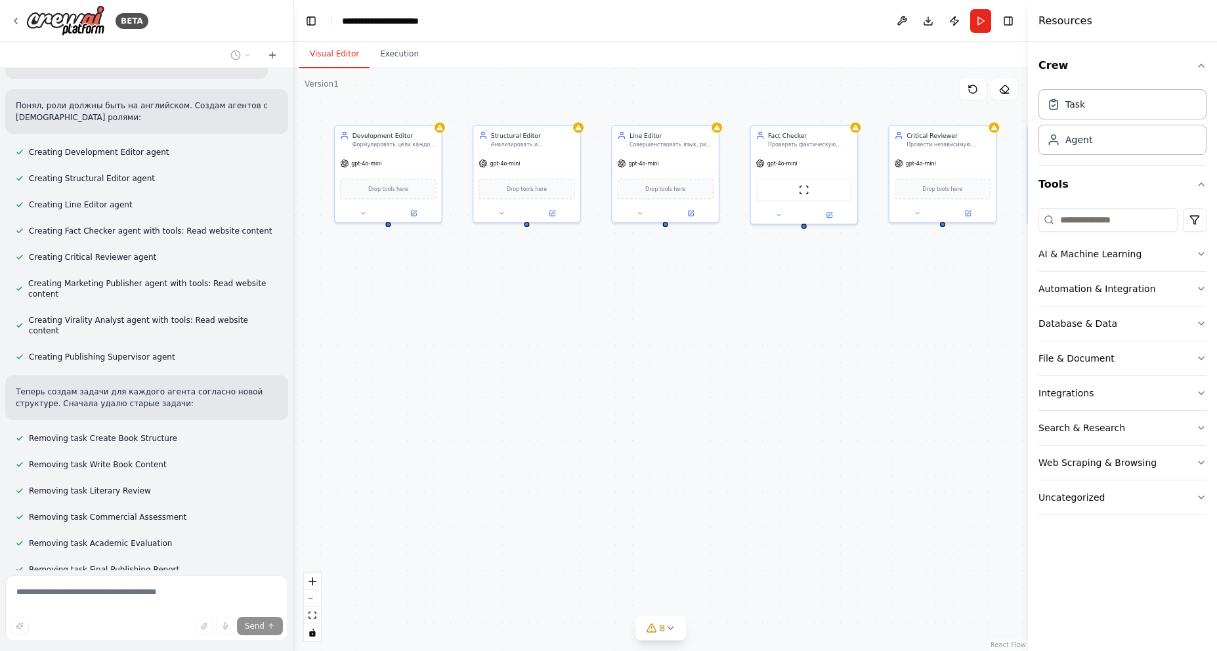
drag, startPoint x: 659, startPoint y: 421, endPoint x: 628, endPoint y: 372, distance: 57.9
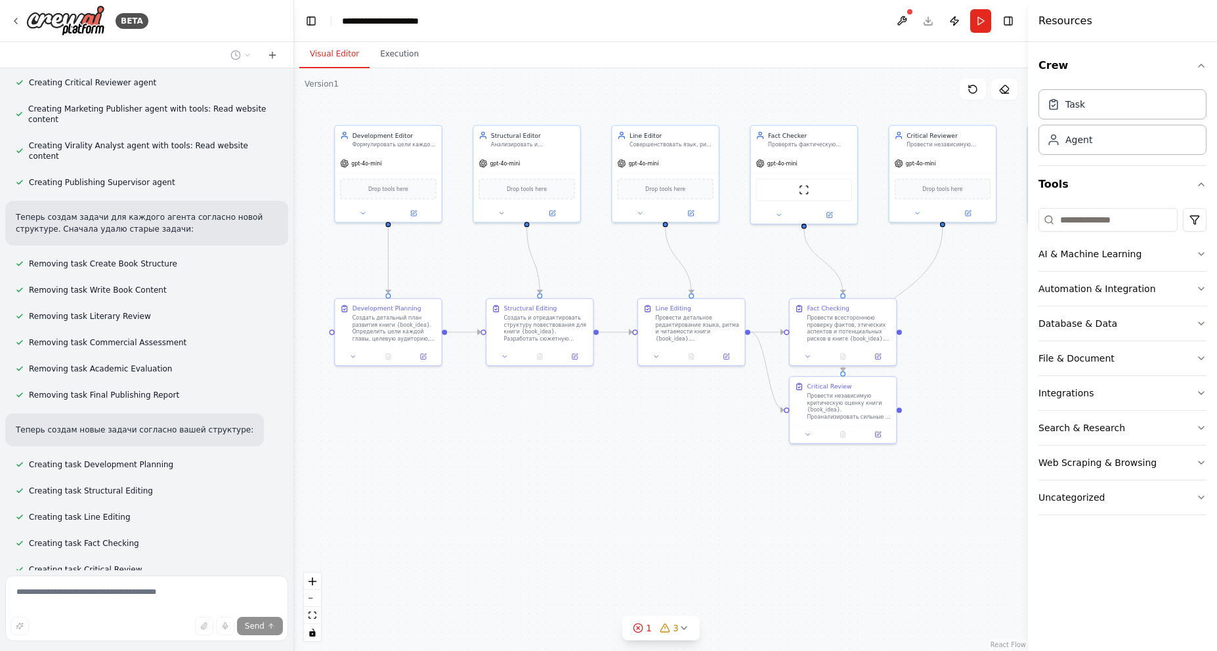
scroll to position [1824, 0]
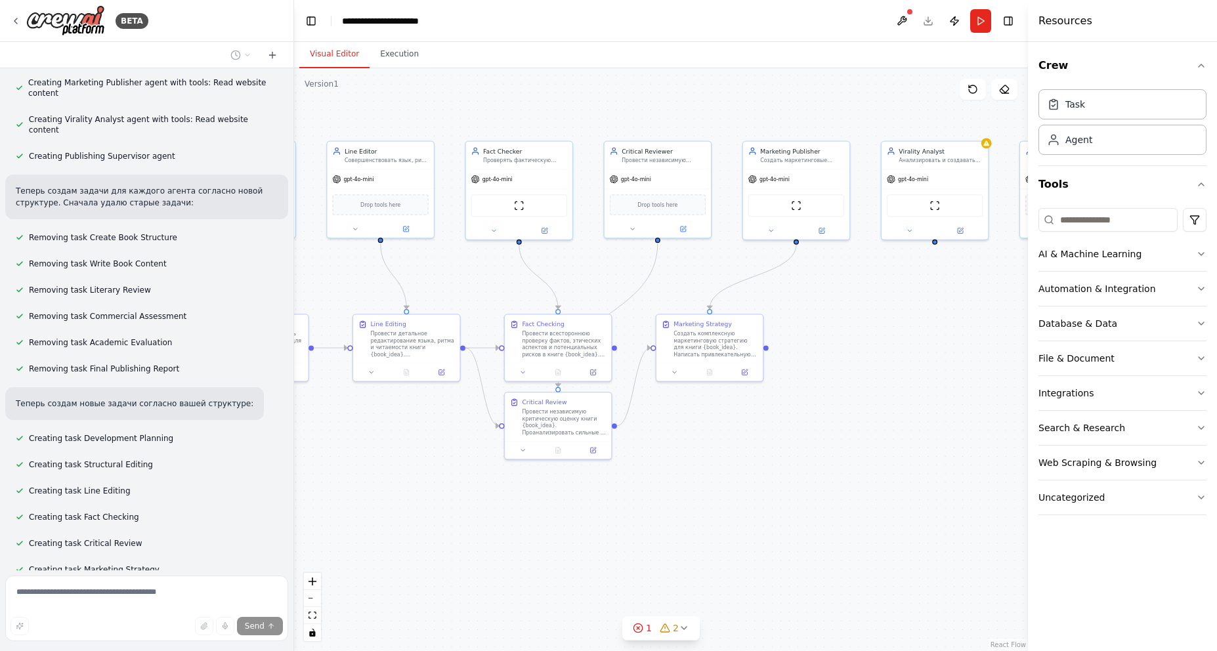
drag, startPoint x: 793, startPoint y: 486, endPoint x: 508, endPoint y: 502, distance: 285.4
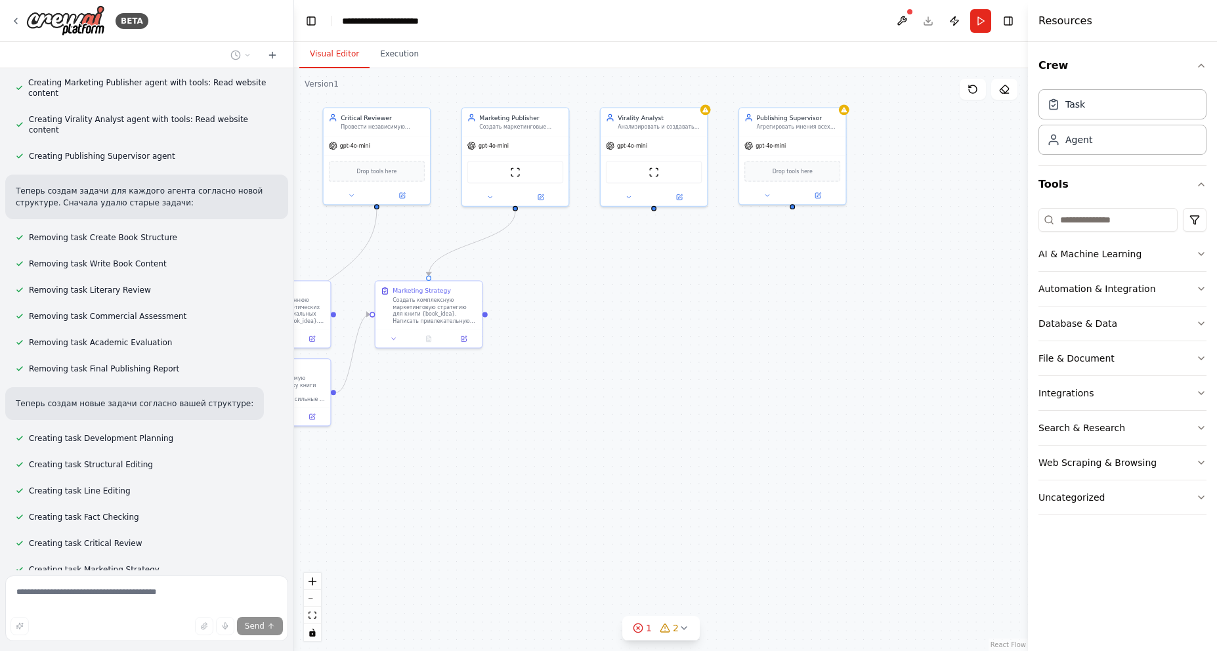
scroll to position [1850, 0]
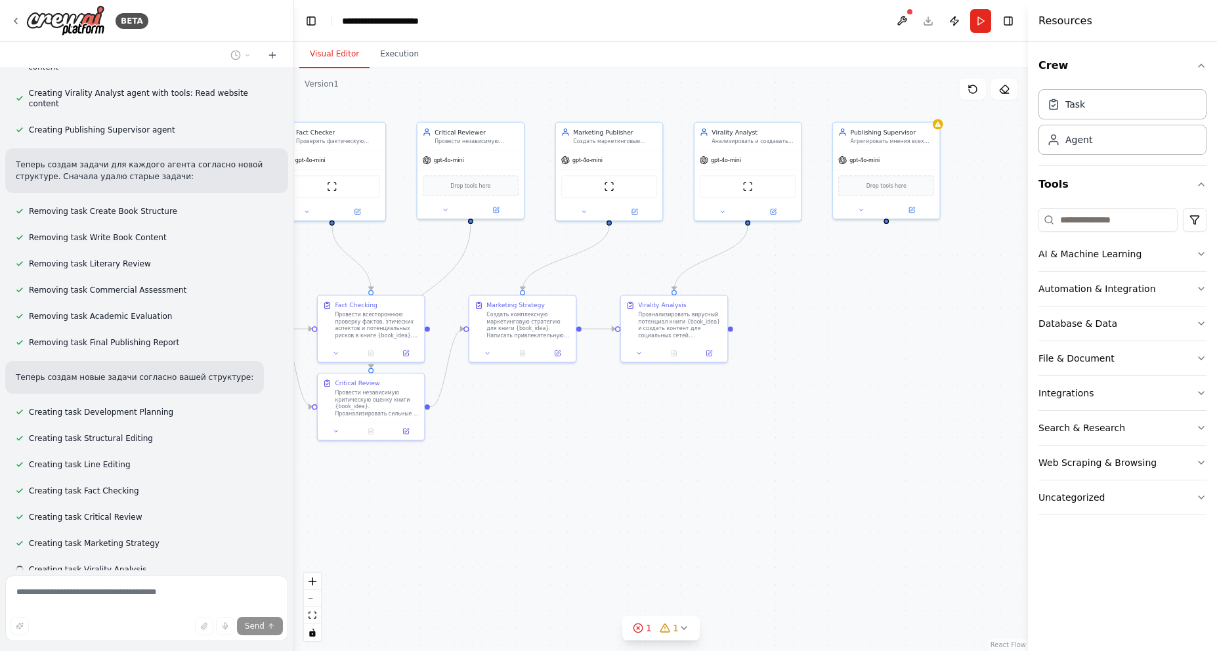
drag, startPoint x: 909, startPoint y: 488, endPoint x: 725, endPoint y: 469, distance: 184.8
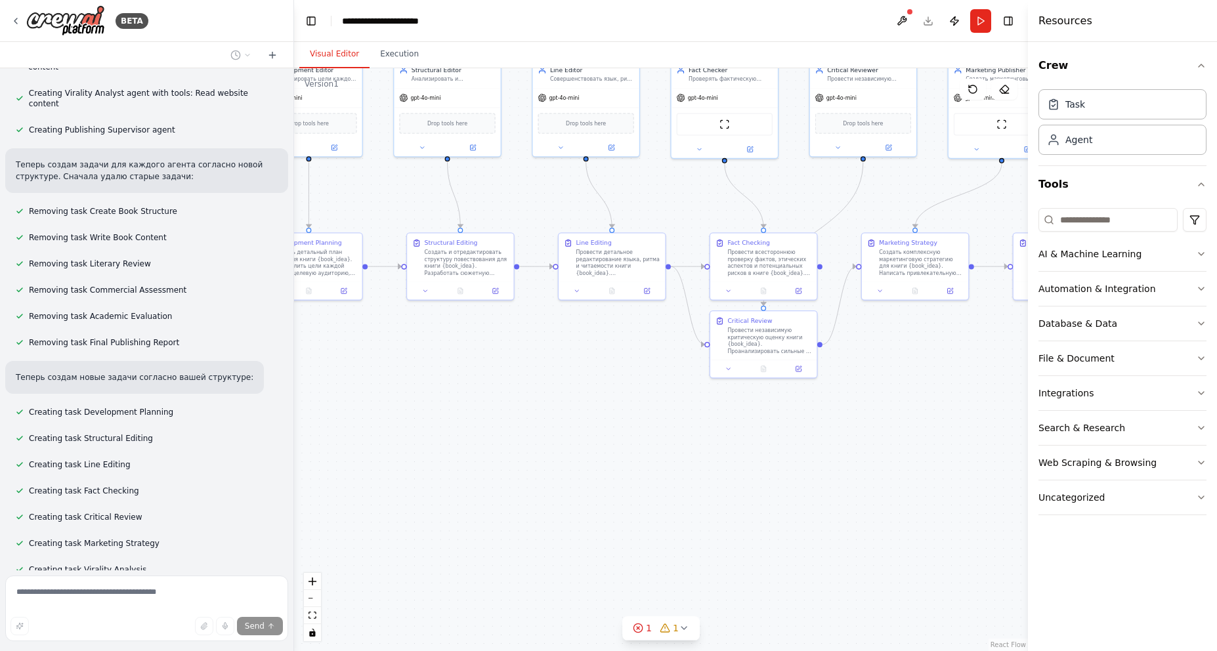
drag, startPoint x: 527, startPoint y: 515, endPoint x: 902, endPoint y: 456, distance: 380.2
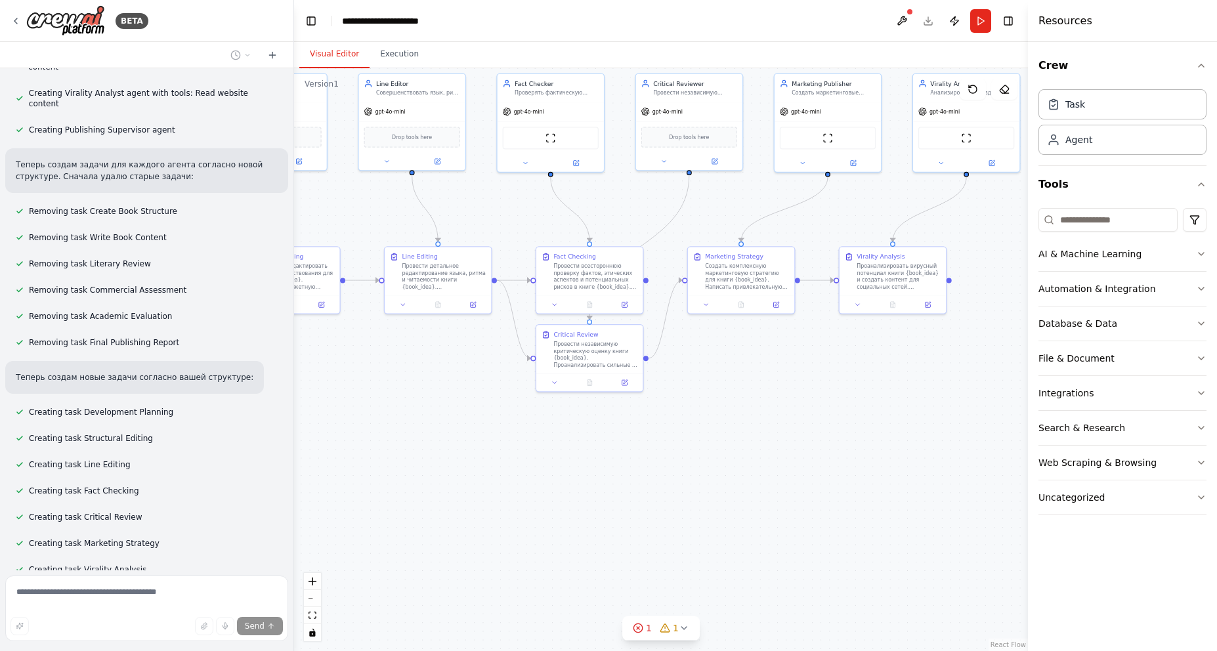
drag, startPoint x: 659, startPoint y: 510, endPoint x: 440, endPoint y: 517, distance: 218.8
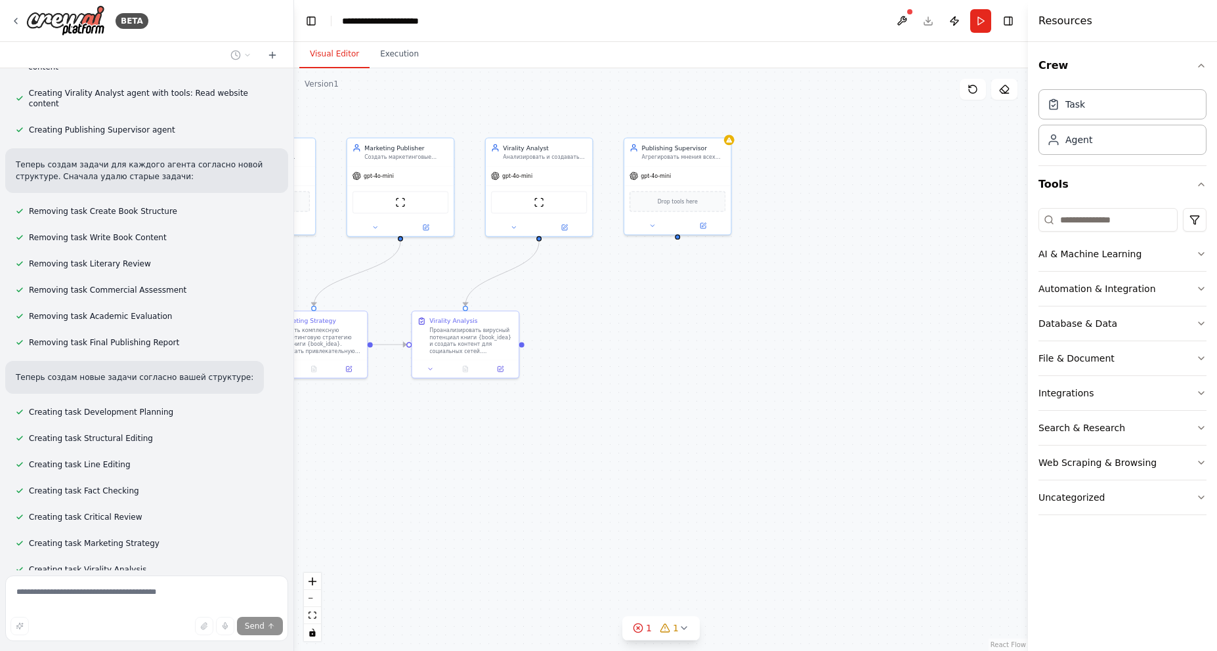
drag, startPoint x: 946, startPoint y: 416, endPoint x: 1028, endPoint y: 443, distance: 86.2
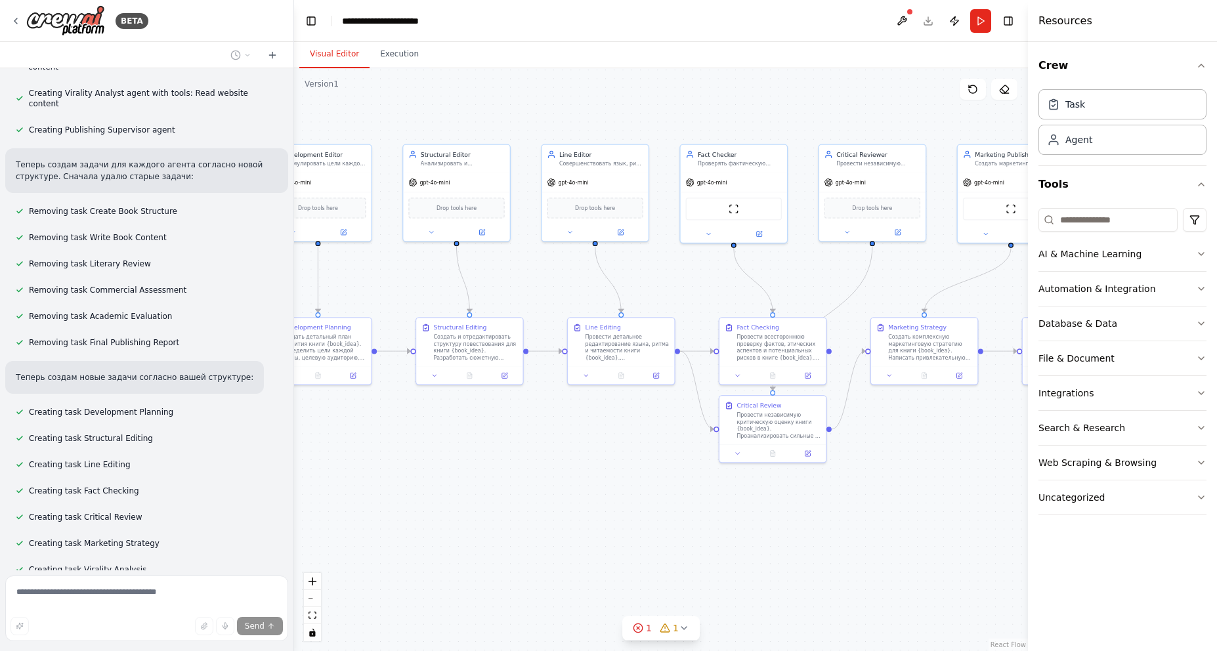
drag, startPoint x: 654, startPoint y: 468, endPoint x: 571, endPoint y: 466, distance: 82.8
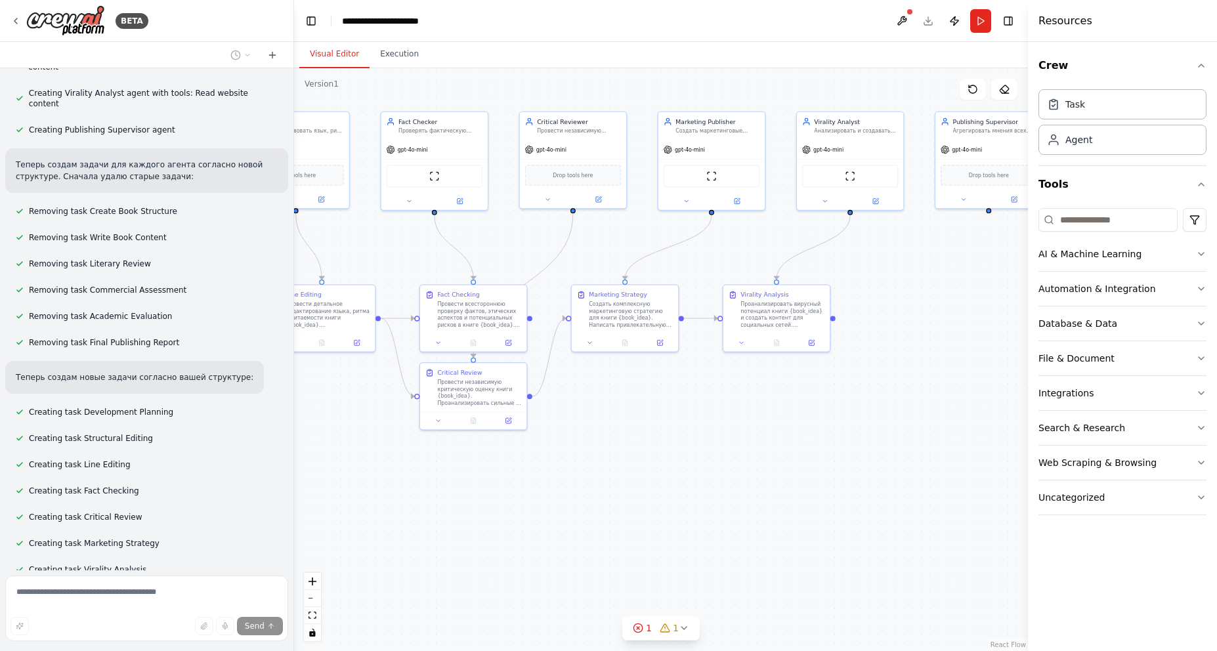
scroll to position [1877, 0]
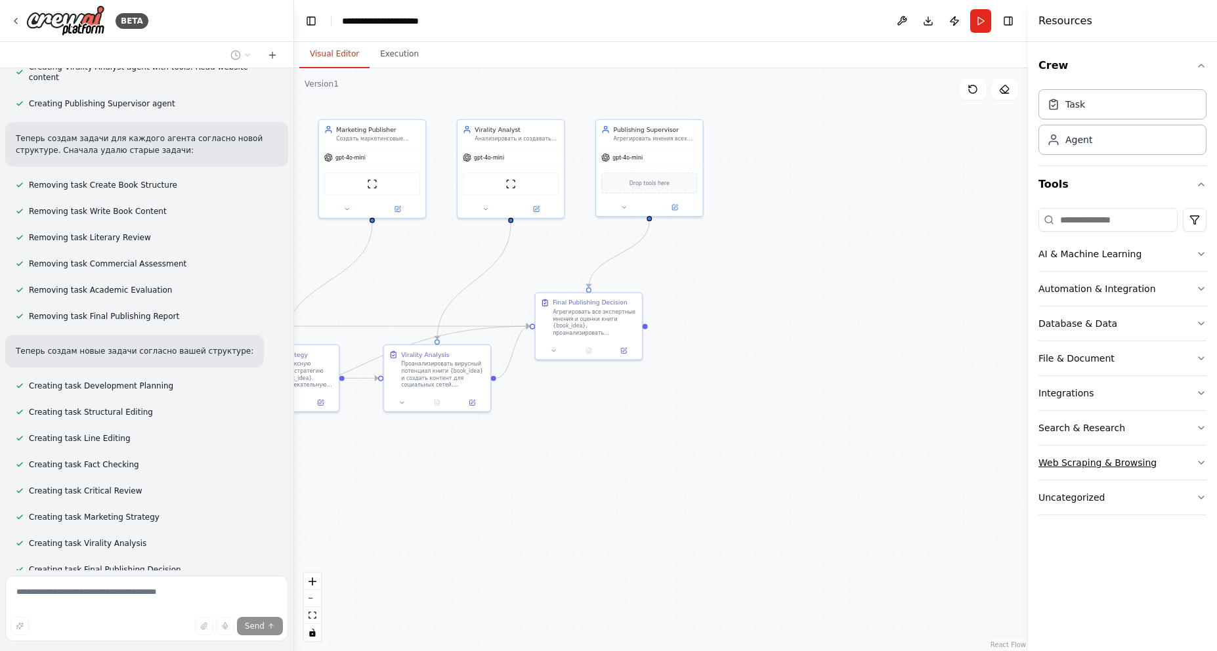
drag, startPoint x: 1017, startPoint y: 485, endPoint x: 1053, endPoint y: 458, distance: 45.4
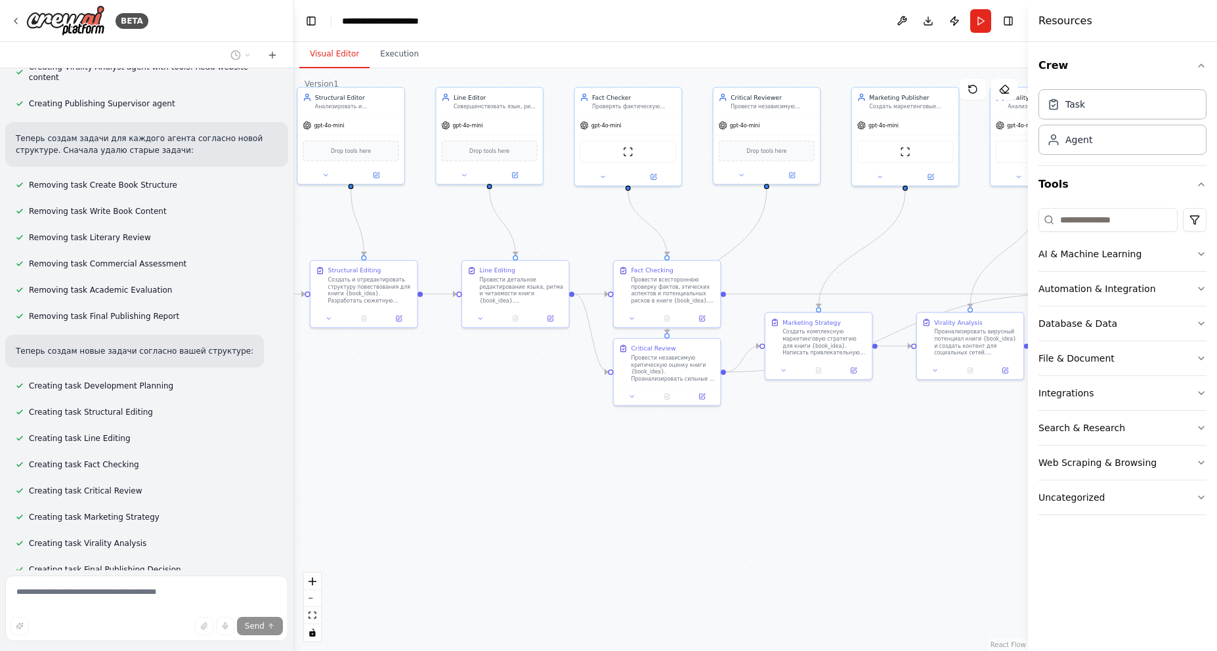
drag, startPoint x: 607, startPoint y: 489, endPoint x: 747, endPoint y: 491, distance: 139.2
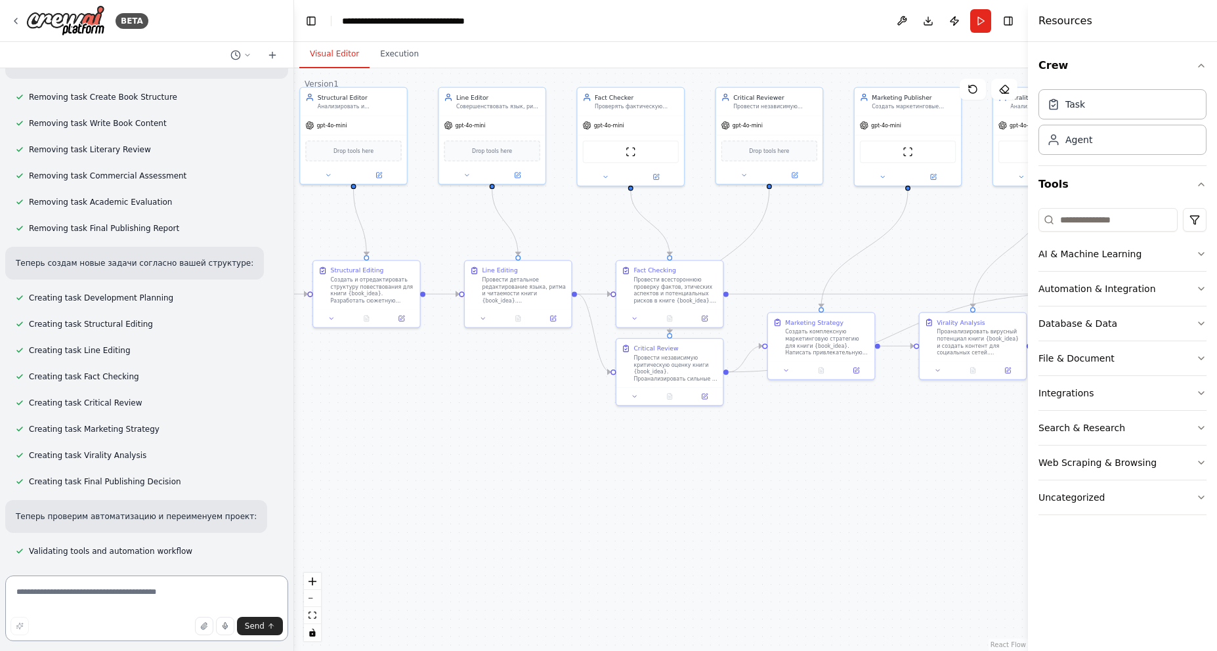
scroll to position [1977, 0]
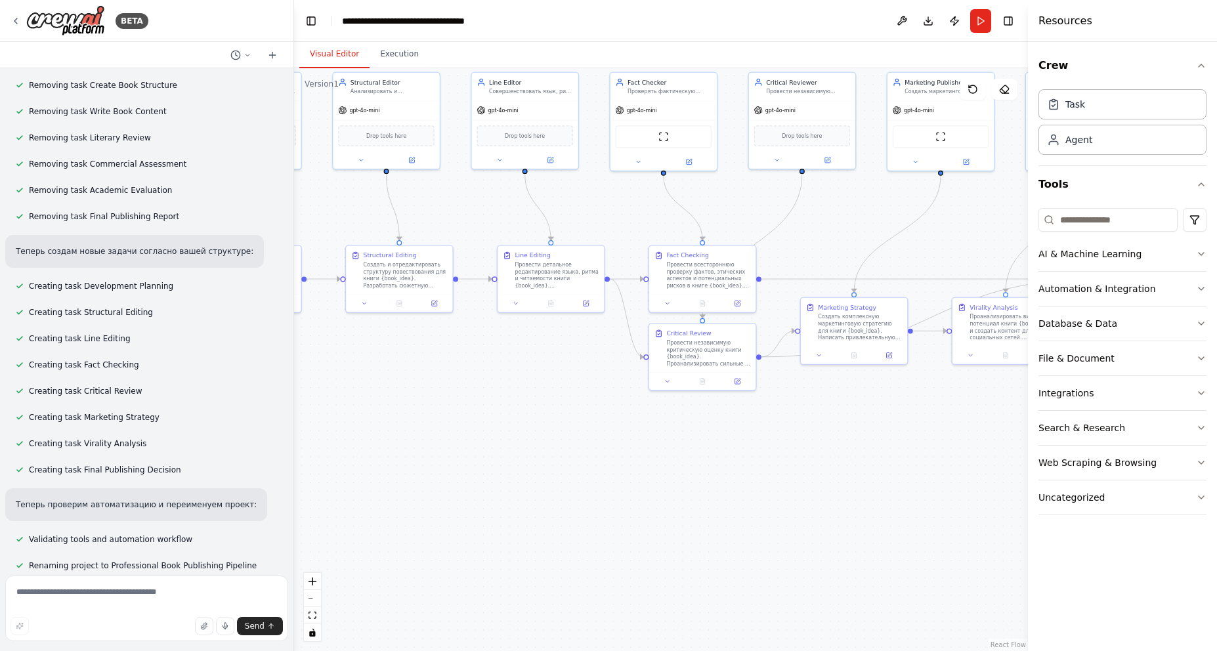
drag, startPoint x: 862, startPoint y: 477, endPoint x: 890, endPoint y: 463, distance: 32.3
click at [124, 588] on textarea at bounding box center [146, 609] width 283 height 66
type textarea "**********"
click at [255, 626] on span "Send" at bounding box center [255, 626] width 20 height 11
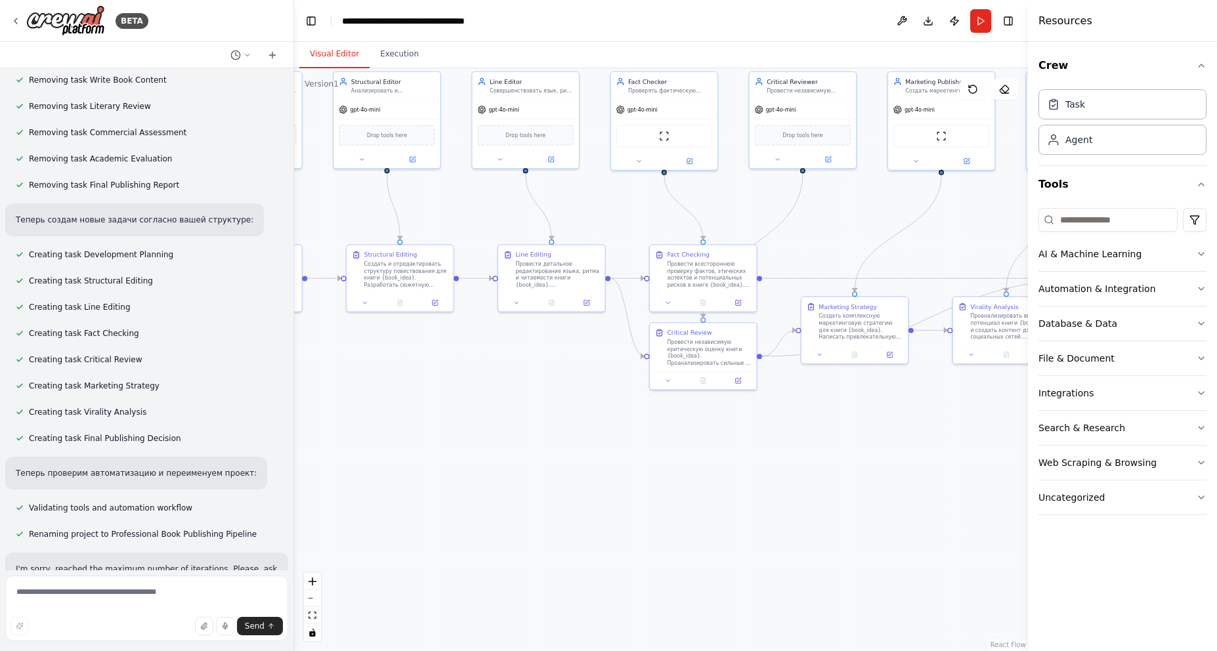
scroll to position [2092, 0]
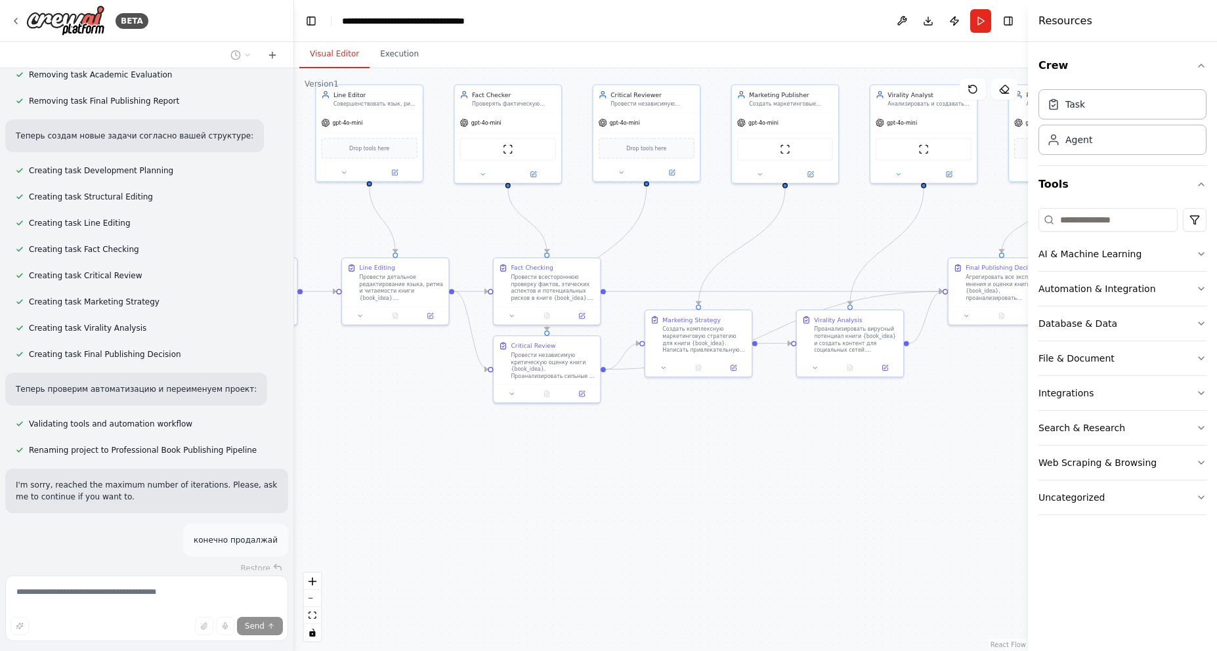
drag, startPoint x: 802, startPoint y: 484, endPoint x: 643, endPoint y: 499, distance: 159.6
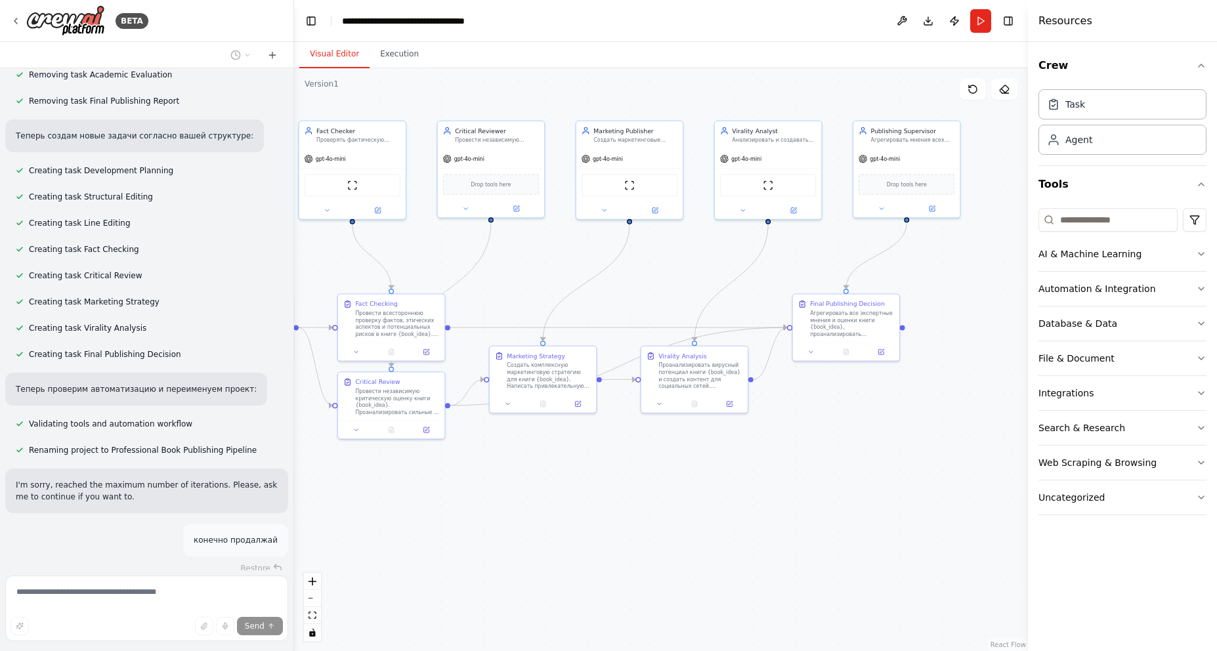
scroll to position [2118, 0]
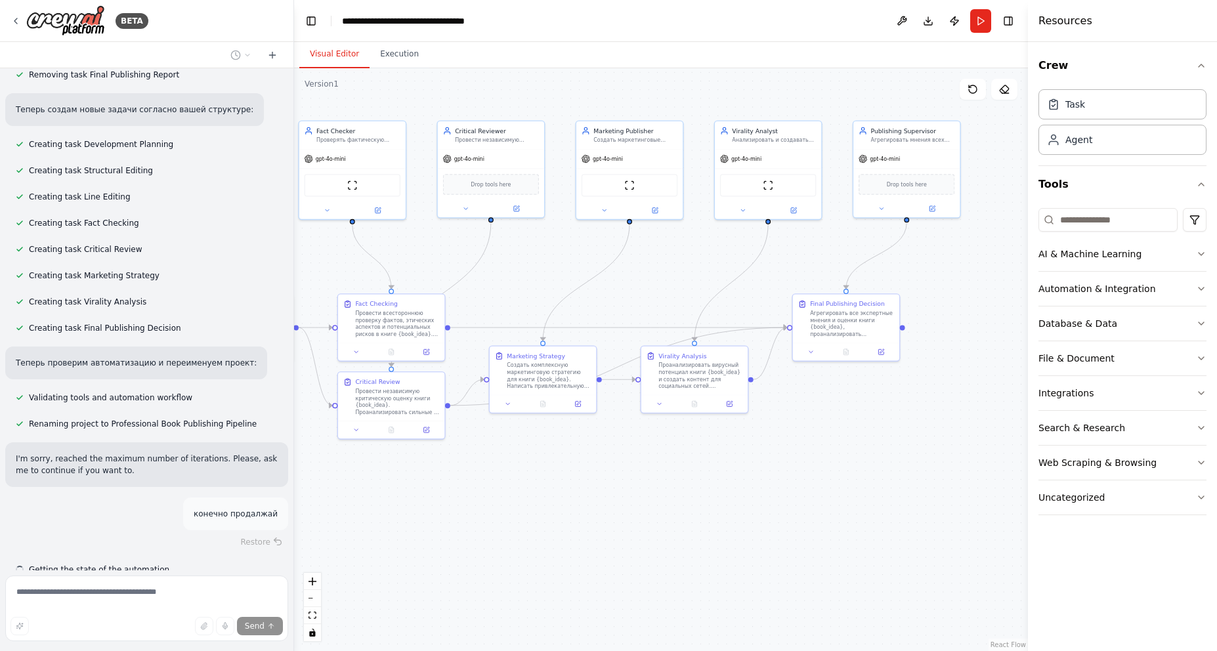
drag, startPoint x: 892, startPoint y: 454, endPoint x: 743, endPoint y: 487, distance: 152.8
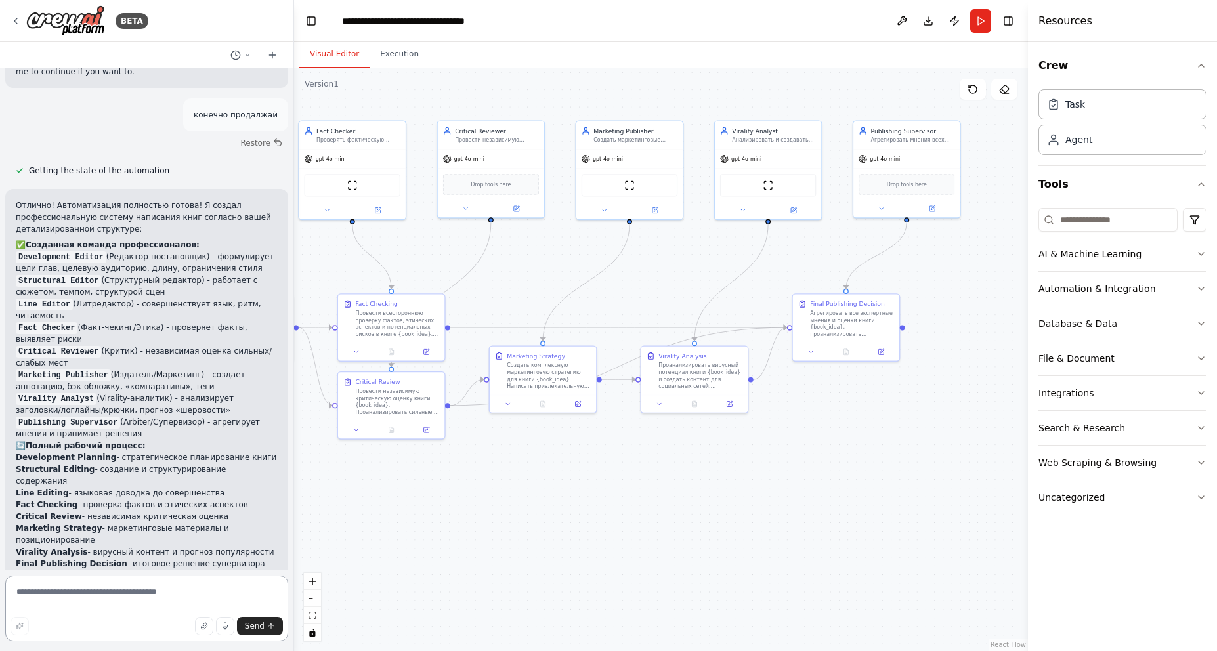
scroll to position [2589, 0]
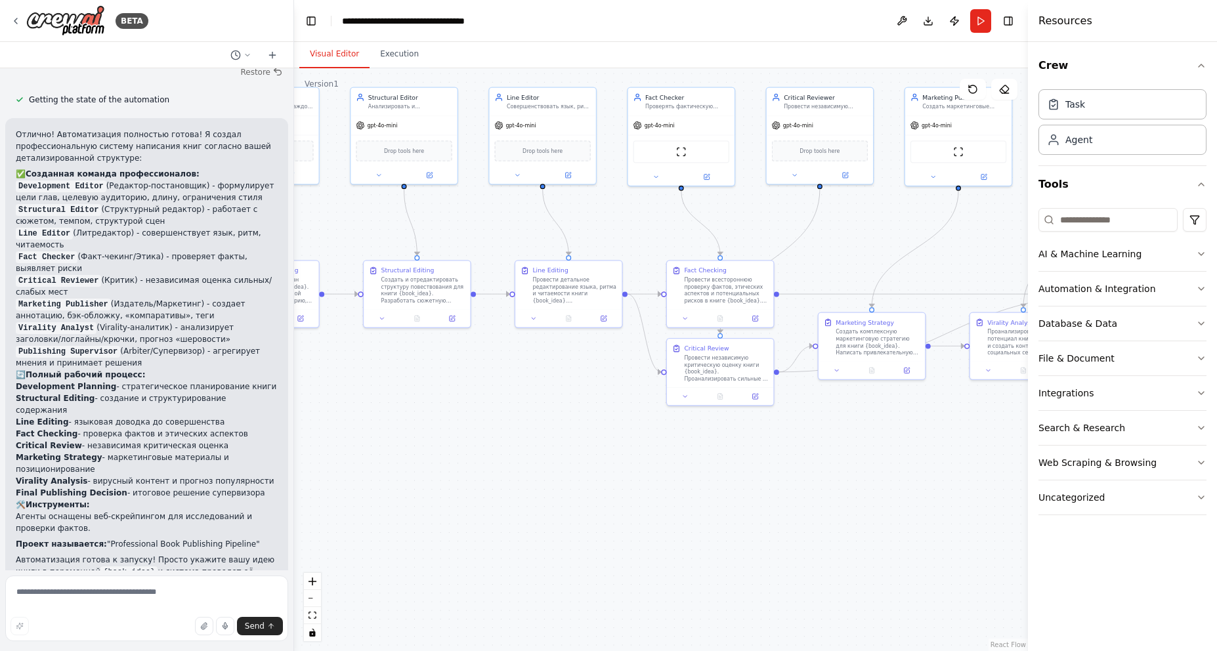
drag, startPoint x: 704, startPoint y: 483, endPoint x: 1033, endPoint y: 450, distance: 330.7
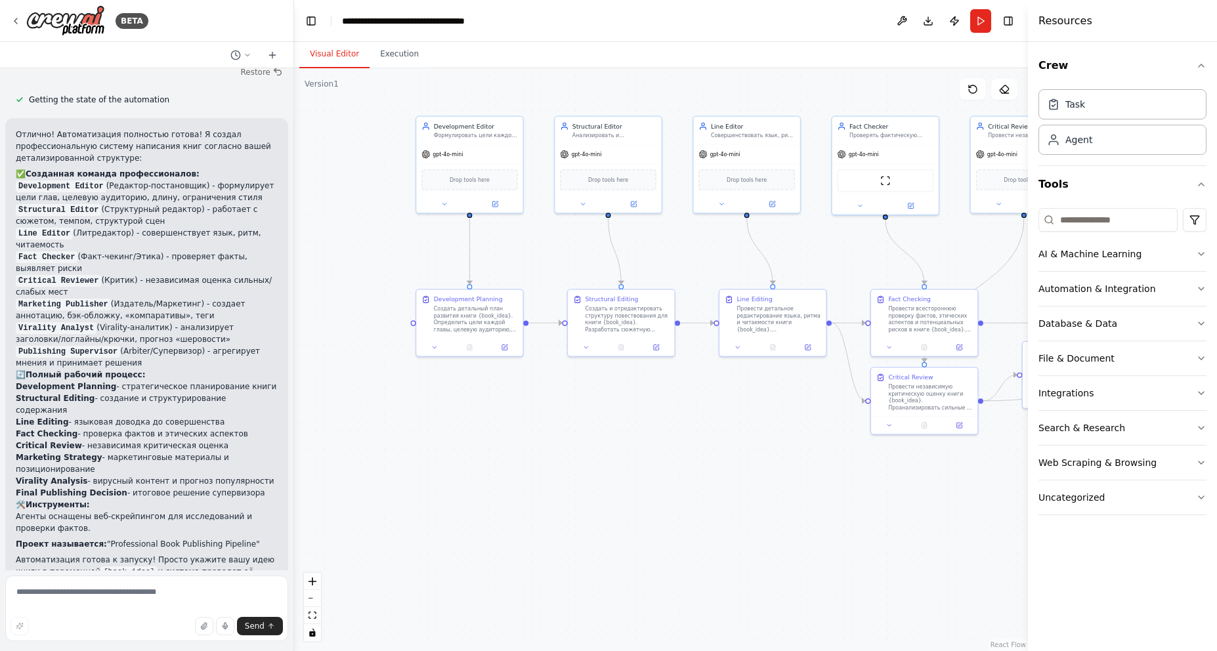
drag, startPoint x: 592, startPoint y: 466, endPoint x: 1007, endPoint y: 505, distance: 416.2
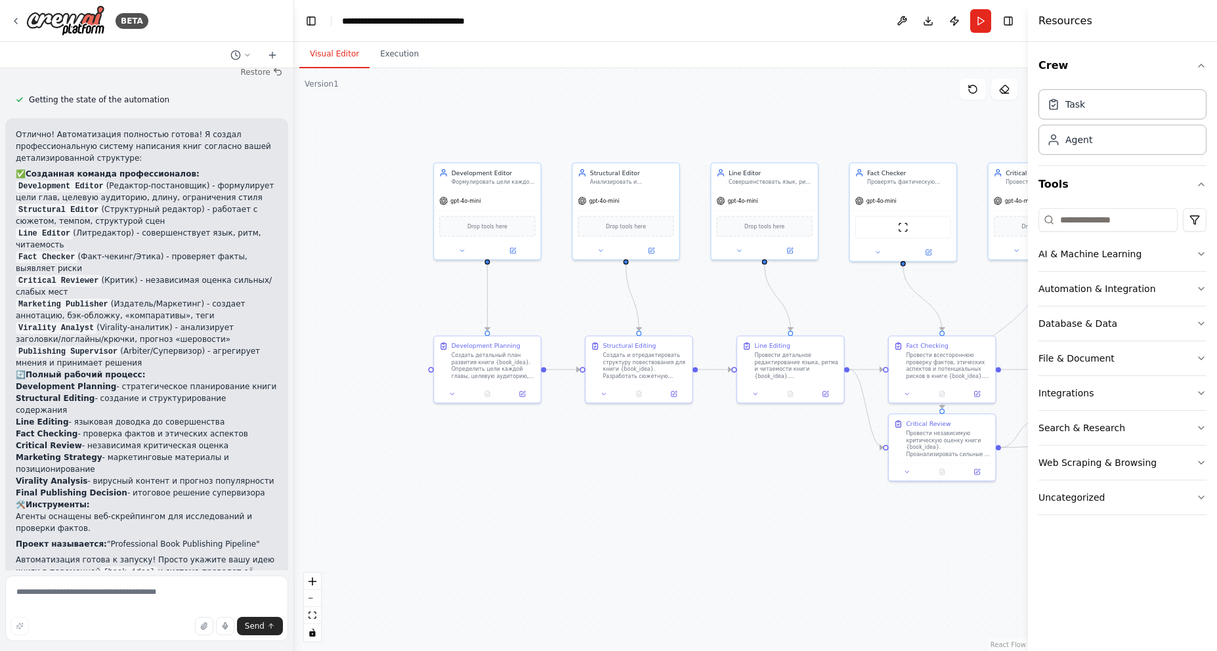
drag, startPoint x: 783, startPoint y: 509, endPoint x: 679, endPoint y: 544, distance: 110.1
click at [1202, 255] on icon "button" at bounding box center [1201, 254] width 5 height 3
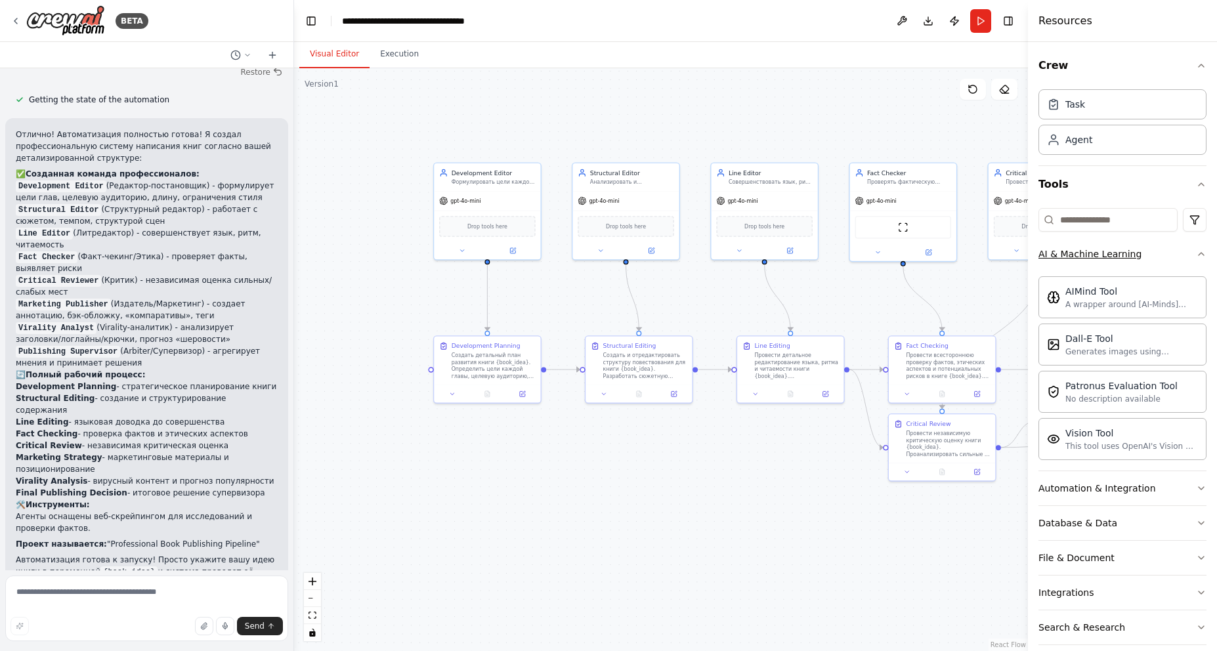
click at [1196, 253] on icon "button" at bounding box center [1201, 254] width 11 height 11
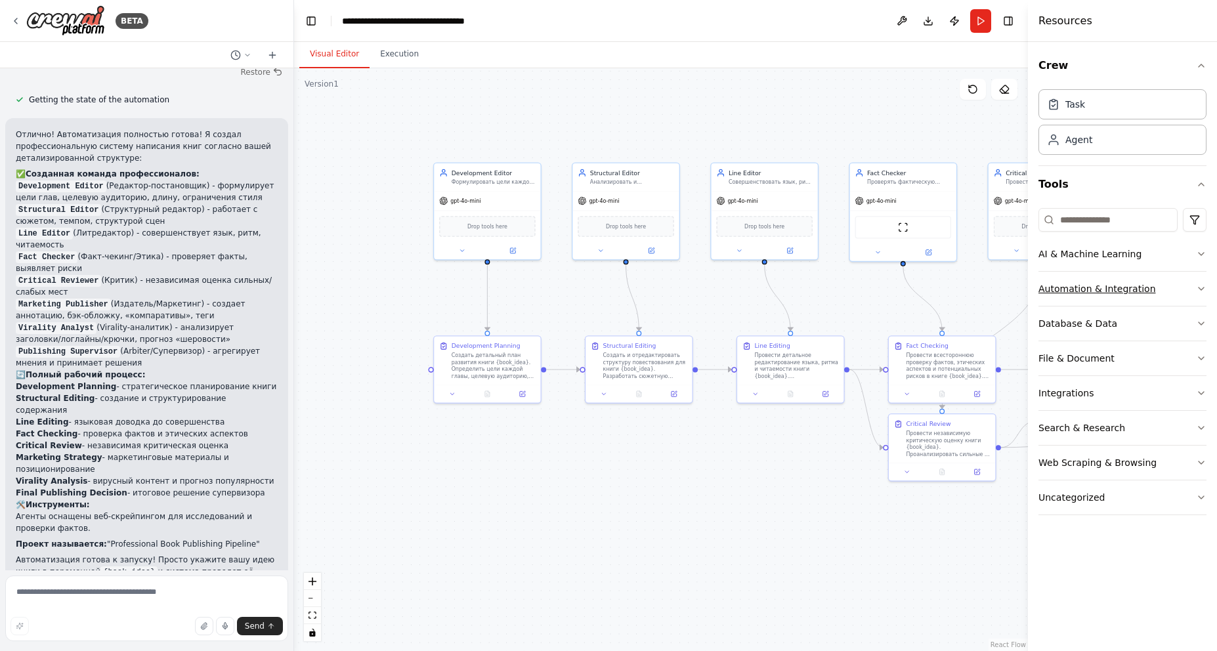
click at [1198, 285] on icon "button" at bounding box center [1201, 289] width 11 height 11
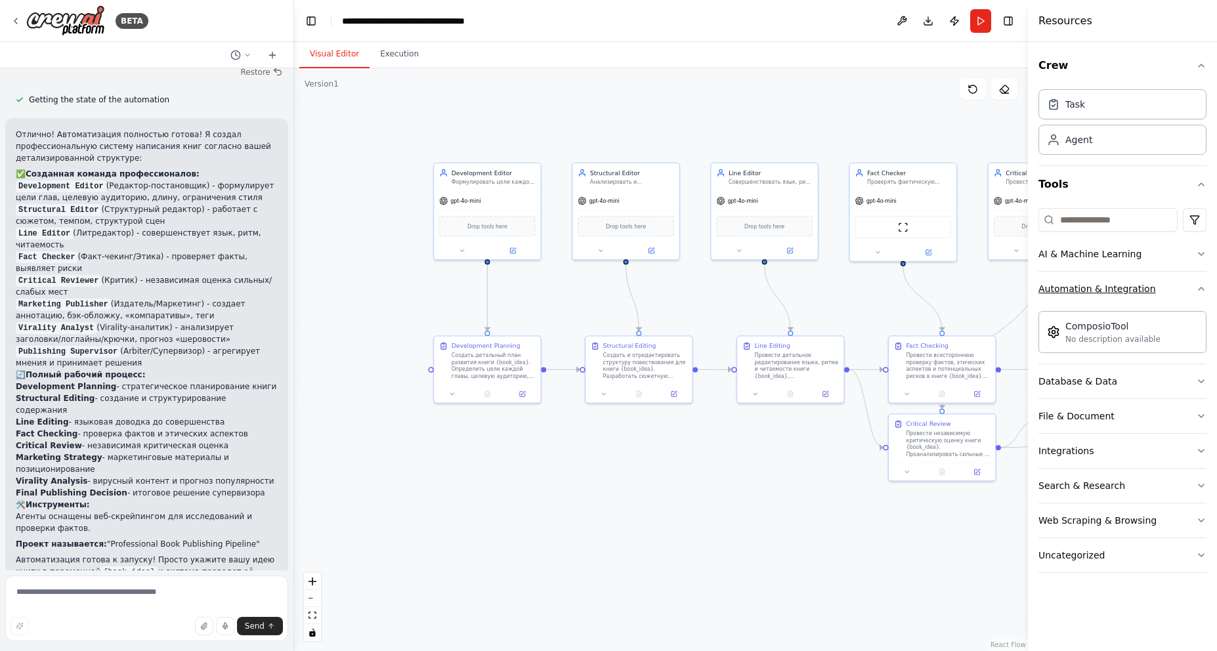
click at [1198, 285] on icon "button" at bounding box center [1201, 289] width 11 height 11
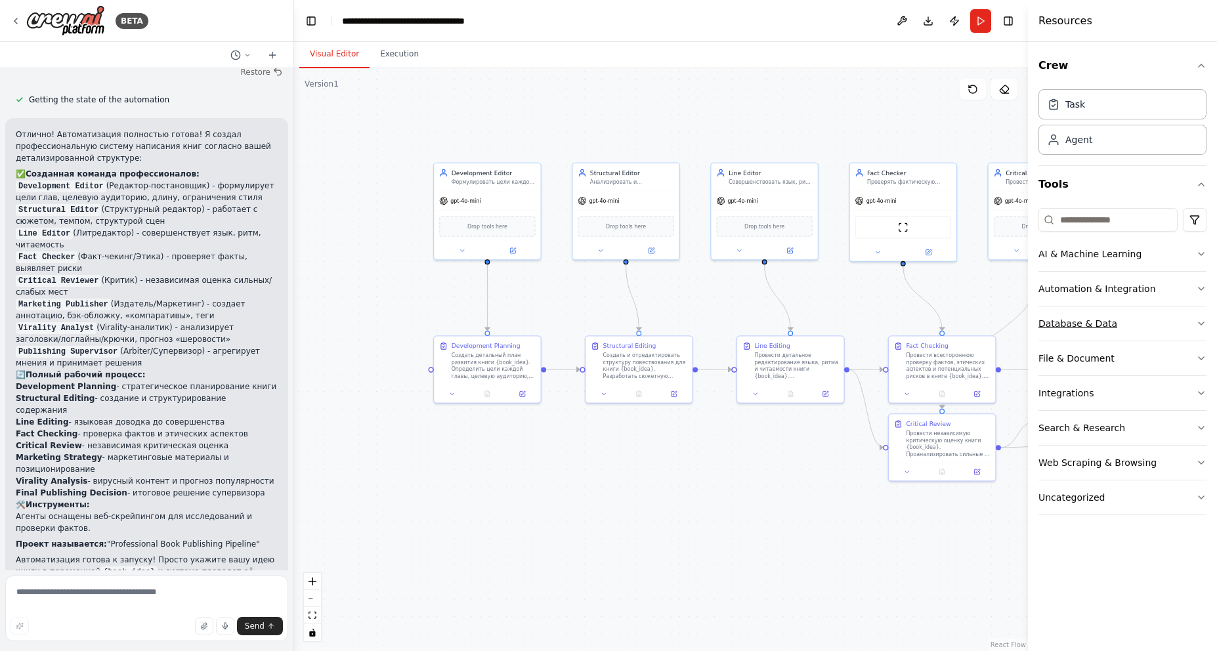
click at [1198, 320] on icon "button" at bounding box center [1201, 323] width 11 height 11
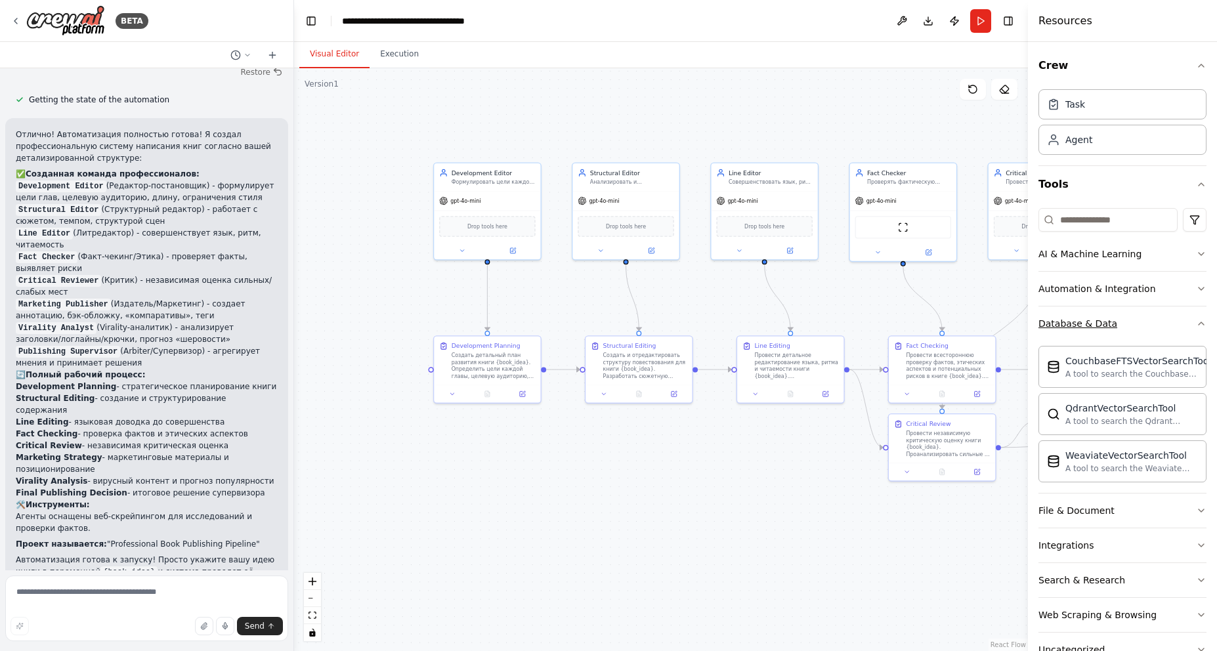
click at [1198, 320] on div "Crew Task Agent Tools AI & Machine Learning Automation & Integration Database &…" at bounding box center [1122, 346] width 189 height 609
click at [1196, 511] on icon "button" at bounding box center [1201, 511] width 11 height 11
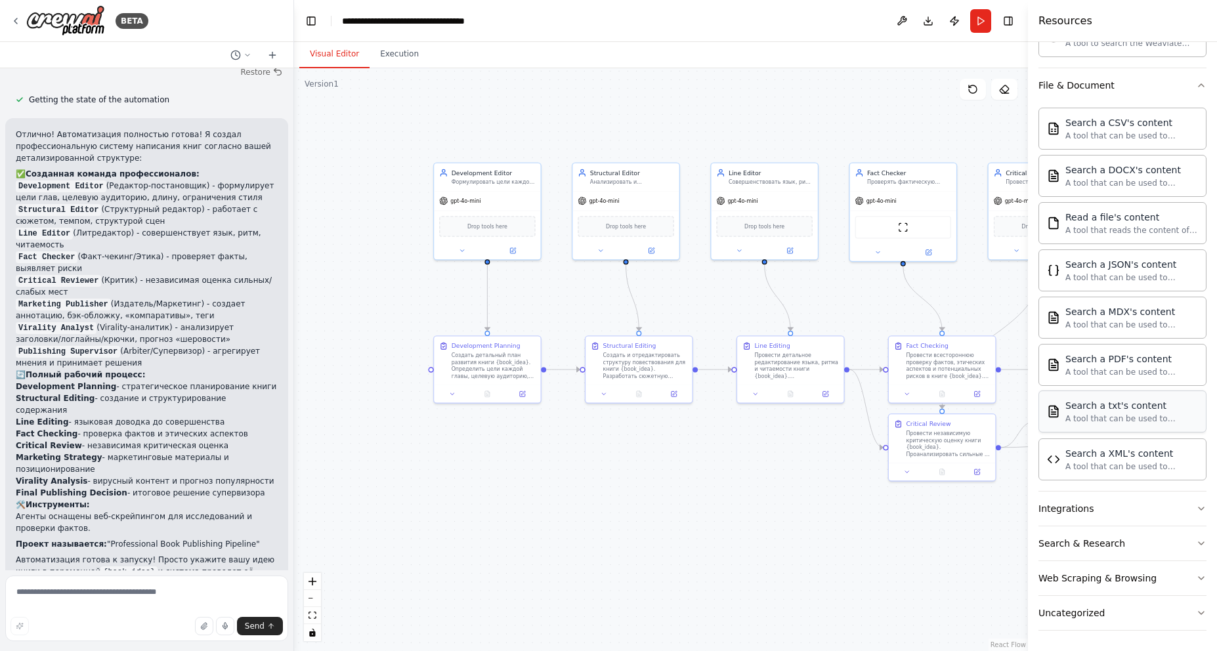
scroll to position [426, 0]
click at [1196, 504] on icon "button" at bounding box center [1201, 508] width 11 height 11
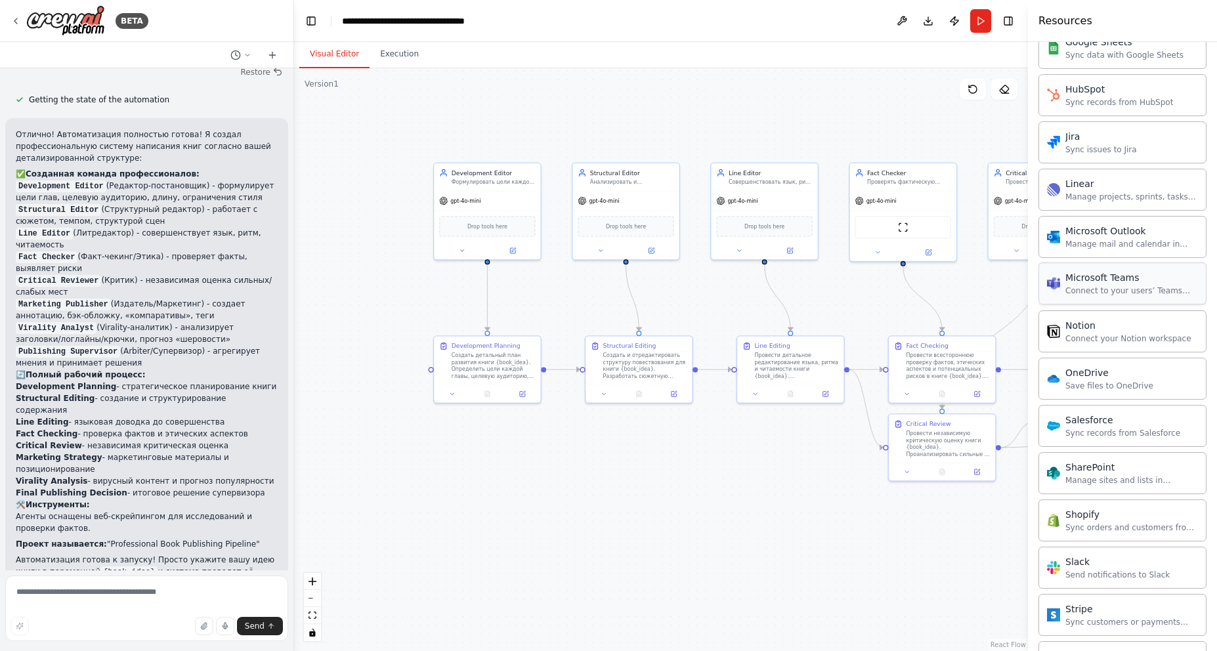
scroll to position [1477, 0]
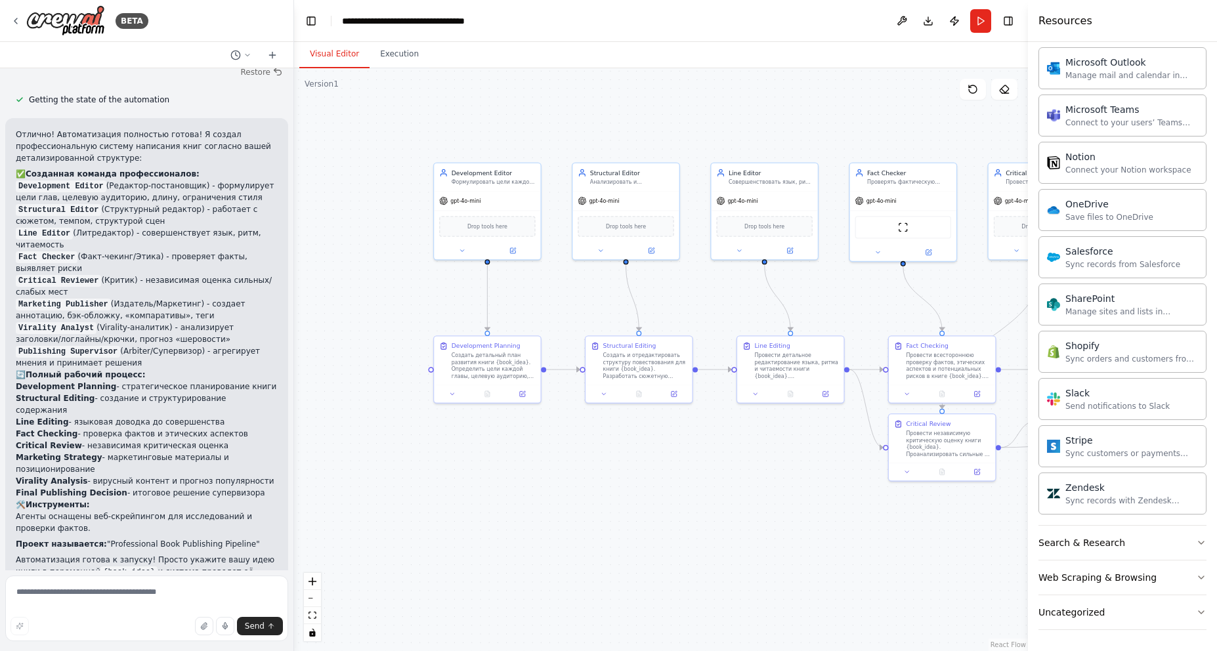
click at [802, 511] on div ".deletable-edge-delete-btn { width: 20px; height: 20px; border: 0px solid #ffff…" at bounding box center [661, 359] width 734 height 583
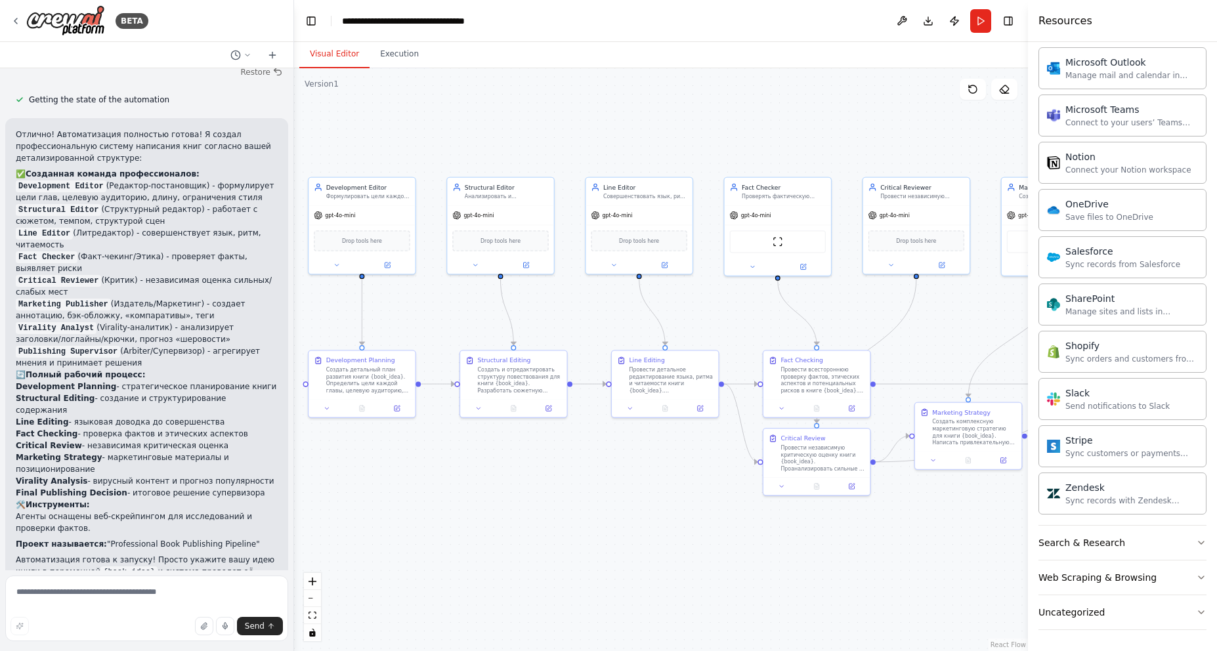
drag, startPoint x: 839, startPoint y: 489, endPoint x: 722, endPoint y: 502, distance: 116.9
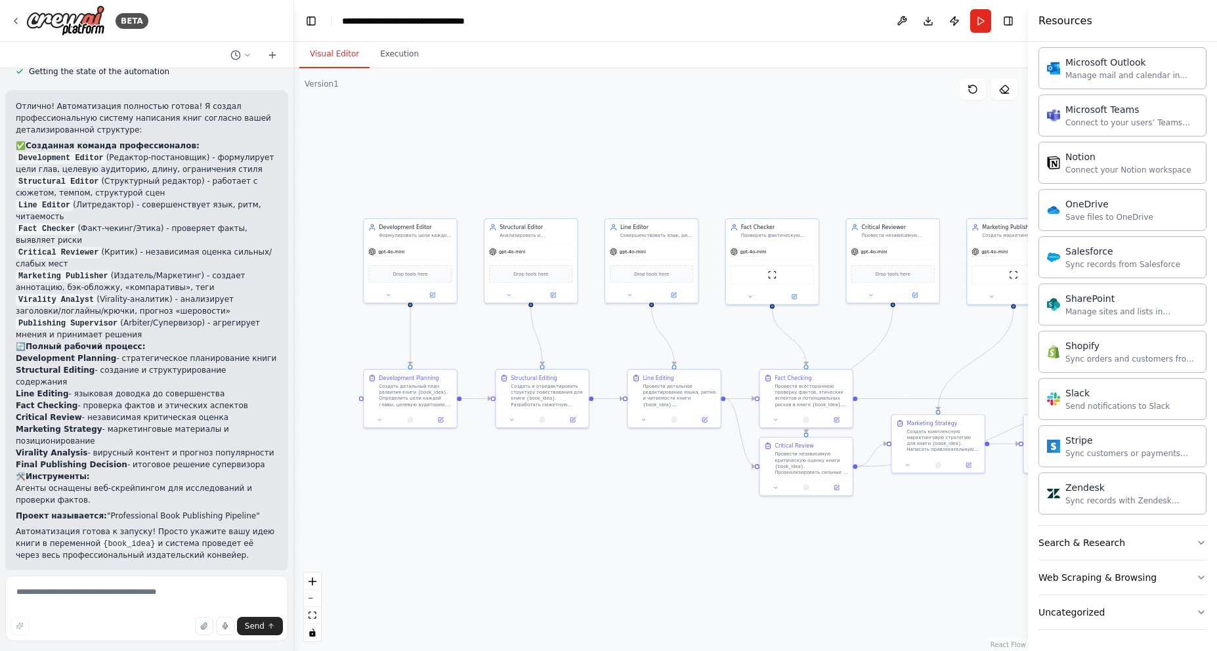
scroll to position [2654, 0]
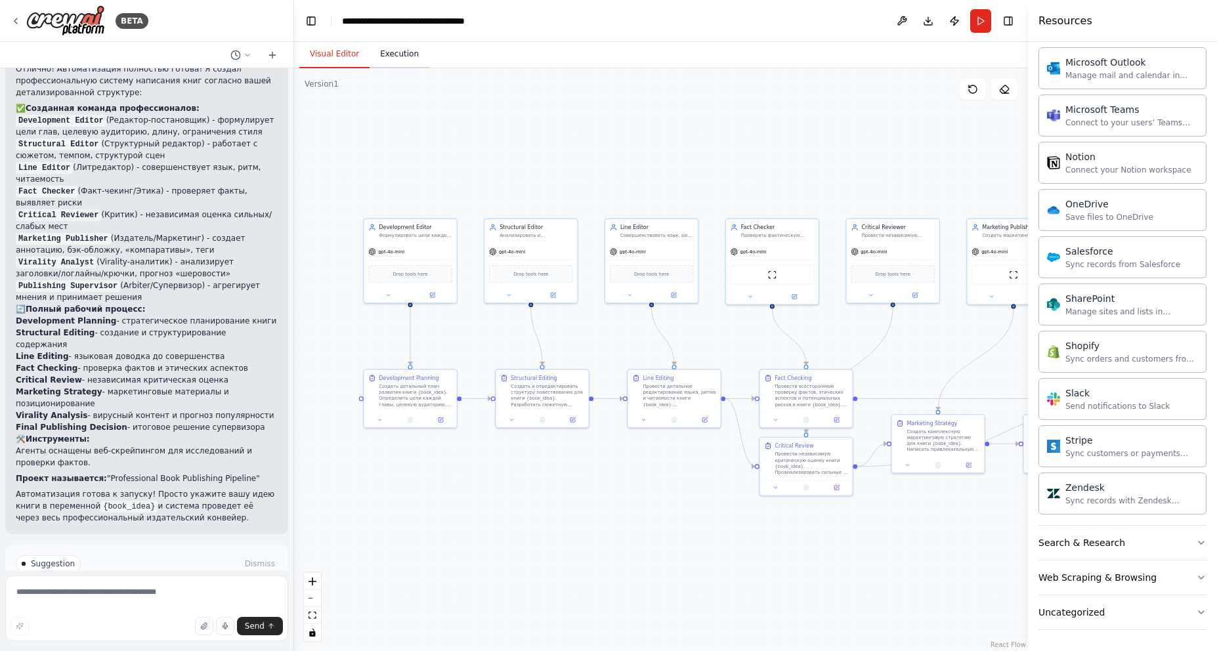
click at [400, 62] on button "Execution" at bounding box center [400, 55] width 60 height 28
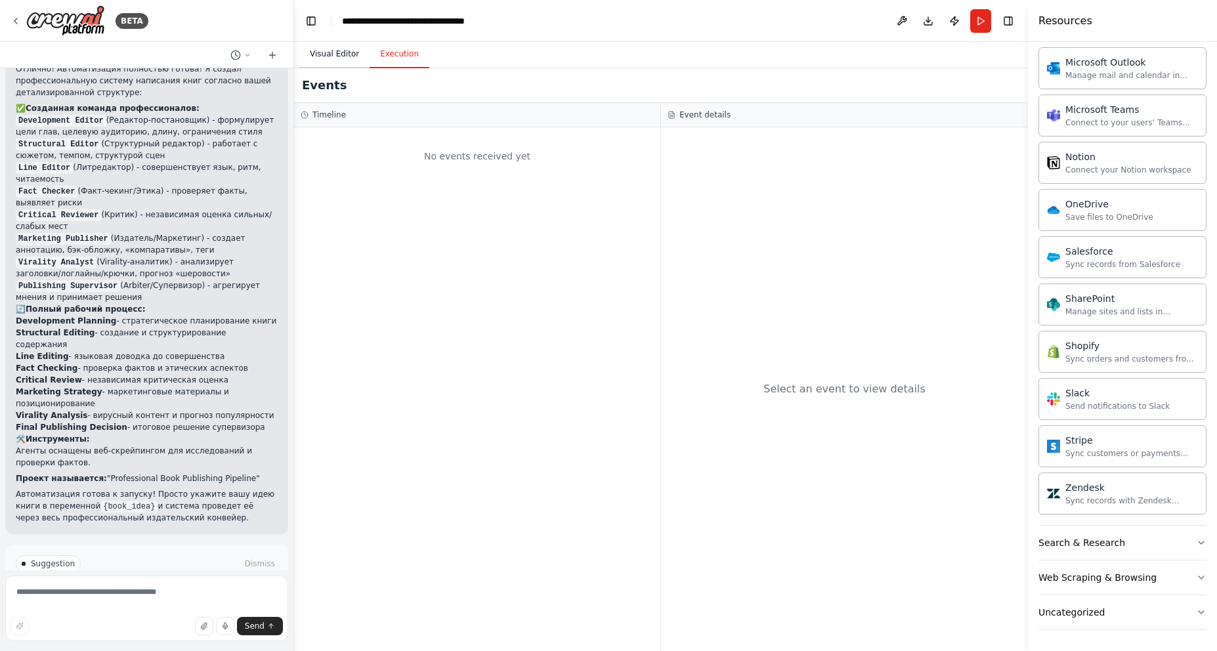
click at [332, 56] on button "Visual Editor" at bounding box center [334, 55] width 70 height 28
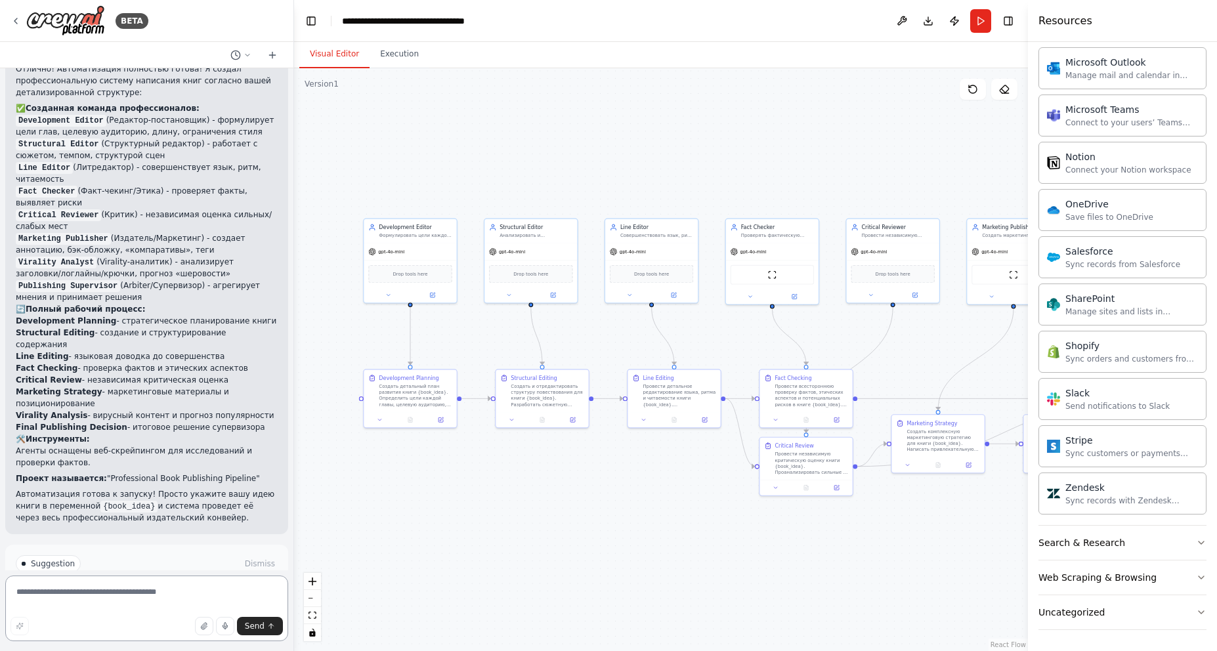
click at [137, 600] on textarea at bounding box center [146, 609] width 283 height 66
type textarea "*"
click at [93, 602] on textarea "**********" at bounding box center [146, 599] width 283 height 84
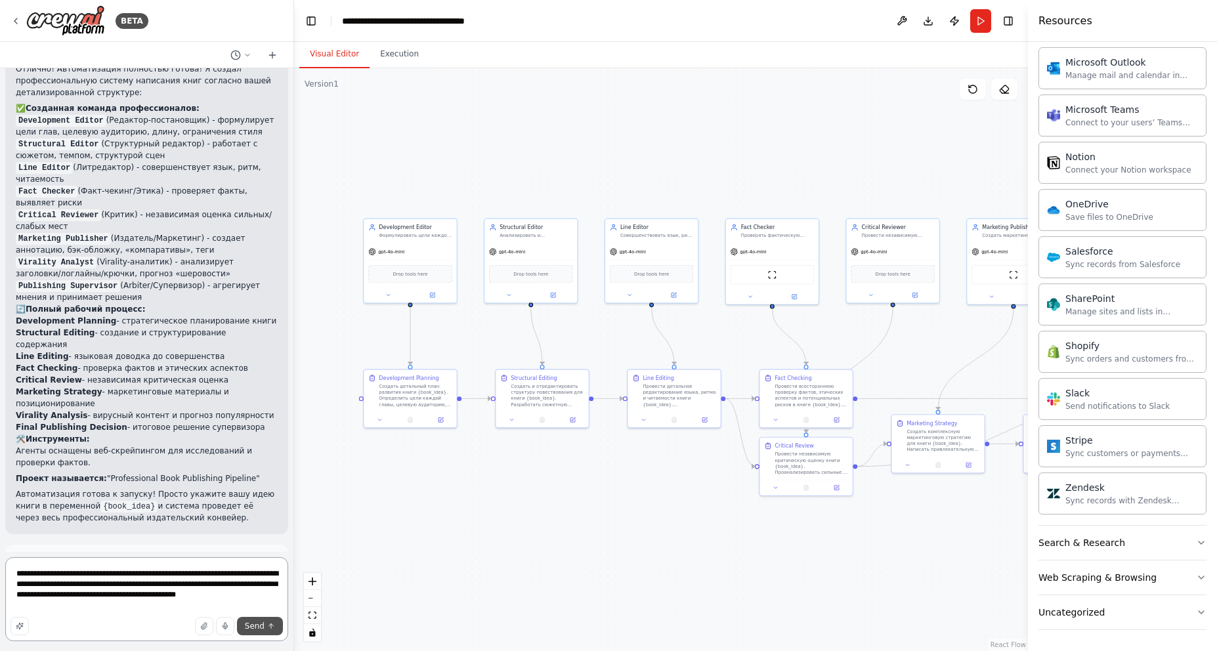
type textarea "**********"
click at [260, 625] on span "Send" at bounding box center [255, 626] width 20 height 11
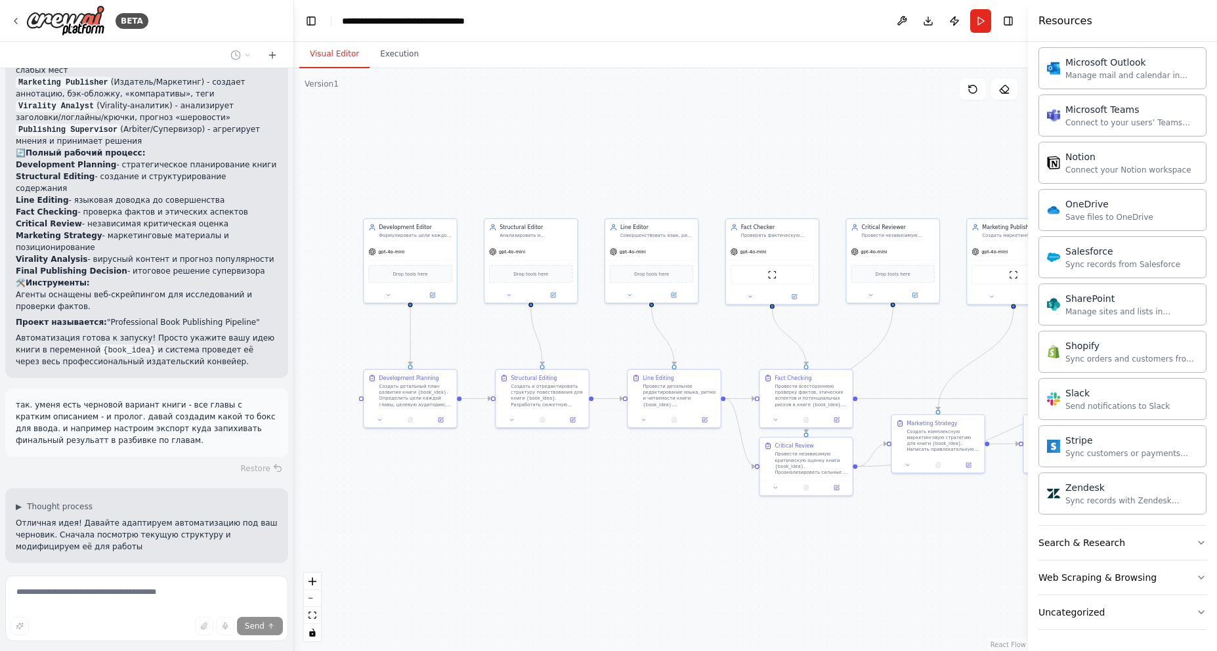
scroll to position [2822, 0]
